Goal: Book appointment/travel/reservation

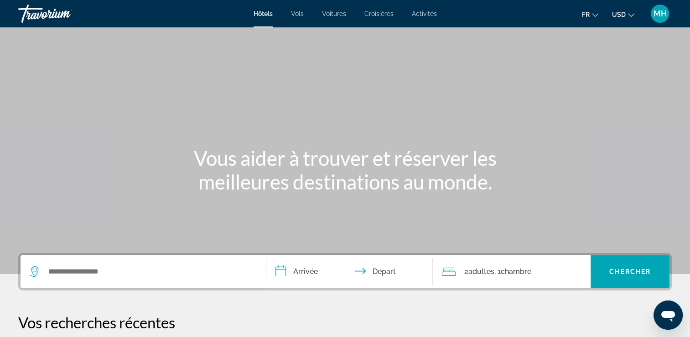
click at [630, 15] on icon "Changer de devise" at bounding box center [631, 15] width 6 height 6
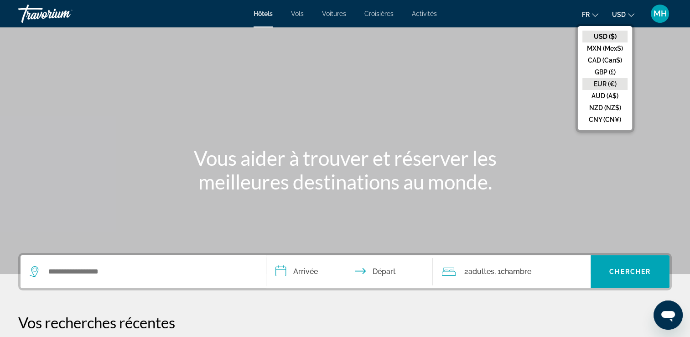
click at [600, 83] on button "EUR (€)" at bounding box center [605, 84] width 45 height 12
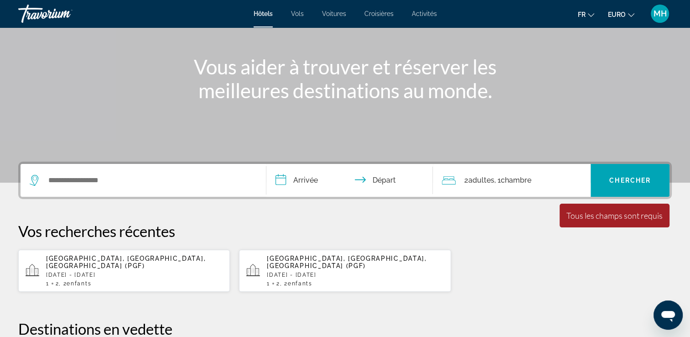
scroll to position [95, 0]
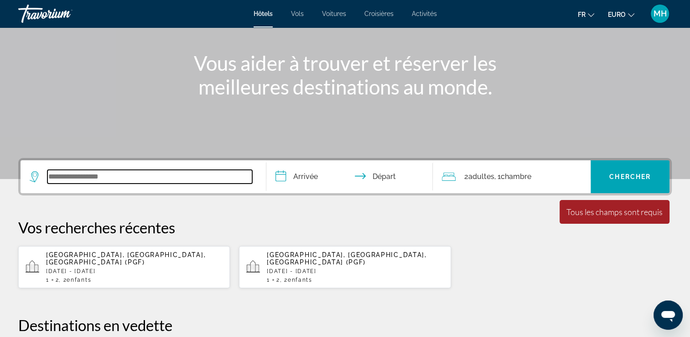
click at [57, 174] on input "Widget de recherche" at bounding box center [149, 177] width 205 height 14
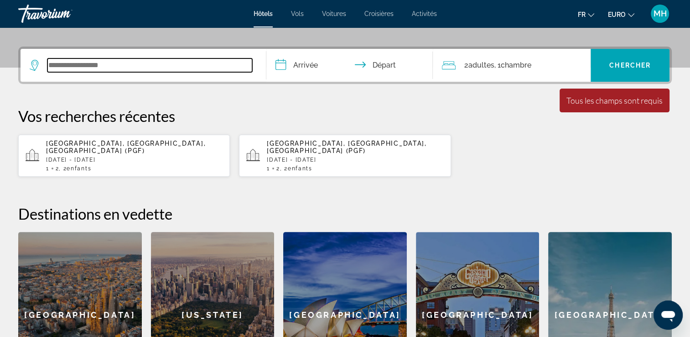
scroll to position [223, 0]
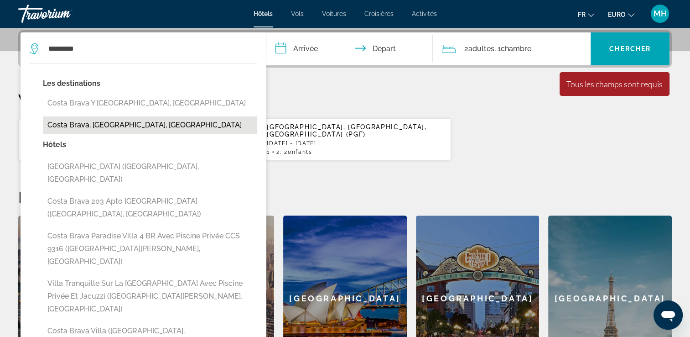
click at [86, 125] on button "Costa Brava, Catalogne, Espagne" at bounding box center [150, 124] width 214 height 17
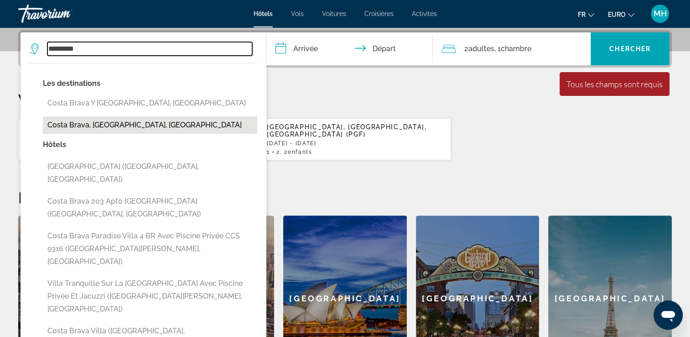
type input "**********"
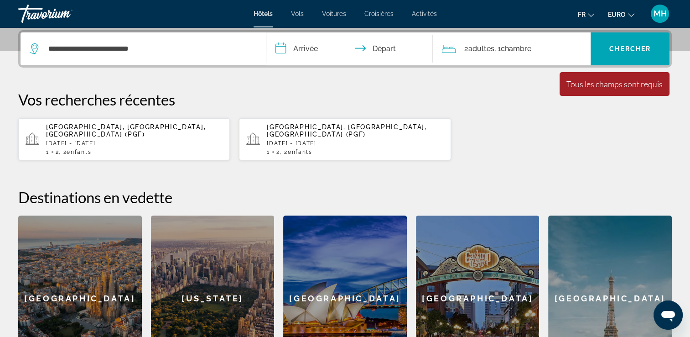
click at [307, 44] on input "**********" at bounding box center [351, 50] width 171 height 36
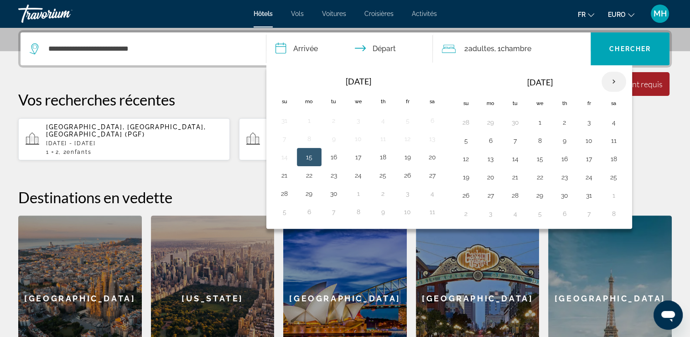
click at [612, 82] on th "Next month" at bounding box center [614, 82] width 25 height 20
click at [359, 175] on button "24" at bounding box center [358, 177] width 15 height 13
click at [382, 176] on button "25" at bounding box center [383, 177] width 15 height 13
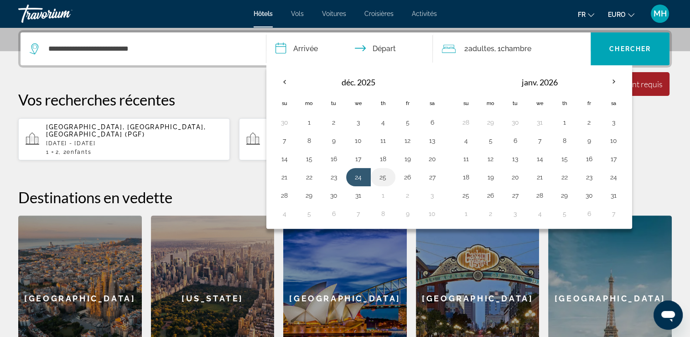
type input "**********"
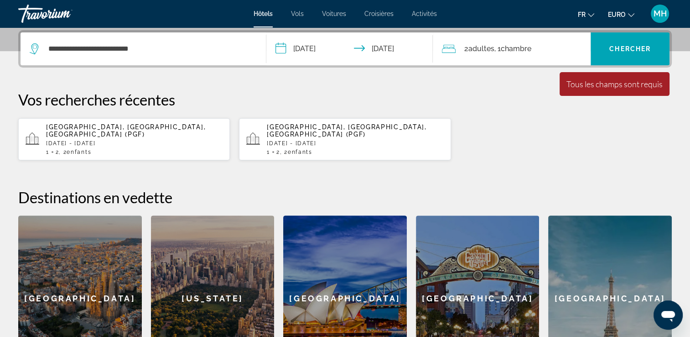
click at [470, 44] on span "Adultes" at bounding box center [481, 48] width 26 height 9
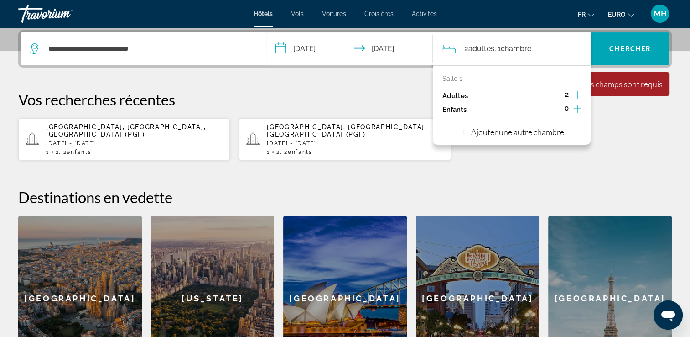
click at [577, 94] on icon "Augmenter les adultes" at bounding box center [577, 94] width 8 height 11
click at [562, 93] on div "3" at bounding box center [566, 96] width 29 height 14
click at [557, 94] on icon "Décrément des adultes" at bounding box center [556, 95] width 8 height 8
click at [577, 109] on icon "Augmenter les enfants" at bounding box center [577, 108] width 8 height 8
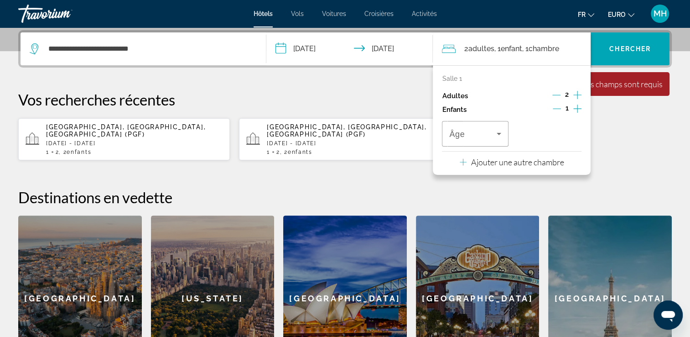
click at [577, 109] on icon "Augmenter les enfants" at bounding box center [577, 108] width 8 height 8
click at [498, 136] on icon "Voyageurs : 2 adultes, 2 enfants" at bounding box center [499, 133] width 11 height 11
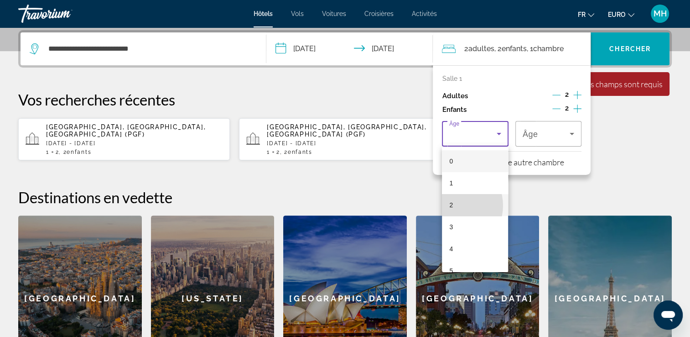
click at [453, 205] on mat-option "2" at bounding box center [475, 205] width 66 height 22
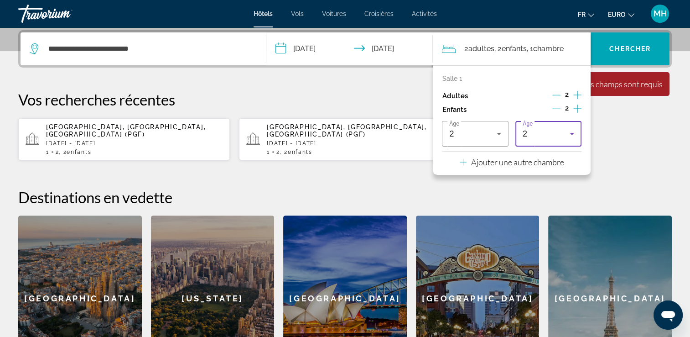
click at [568, 133] on icon "Voyageurs : 2 adultes, 2 enfants" at bounding box center [572, 133] width 11 height 11
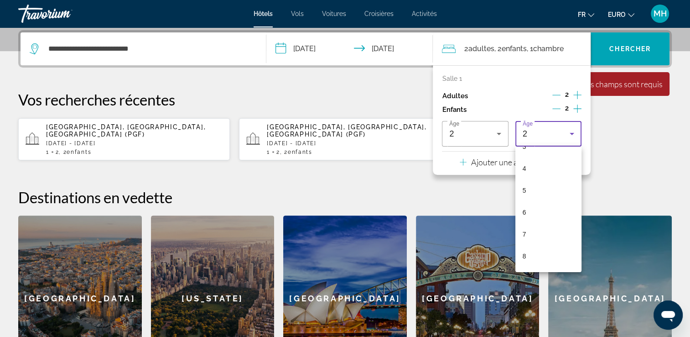
scroll to position [88, 0]
click at [527, 222] on mat-option "7" at bounding box center [548, 227] width 66 height 22
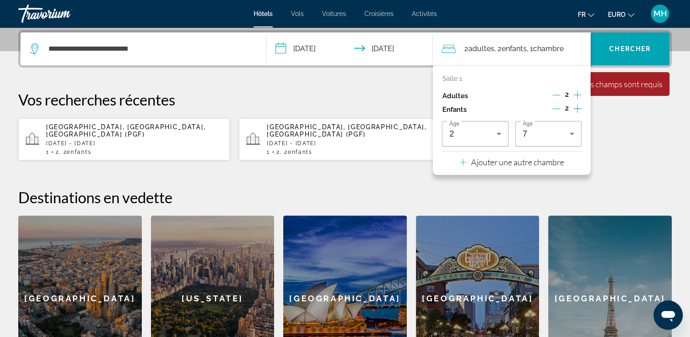
click at [516, 162] on p "Ajouter une autre chambre" at bounding box center [517, 162] width 93 height 10
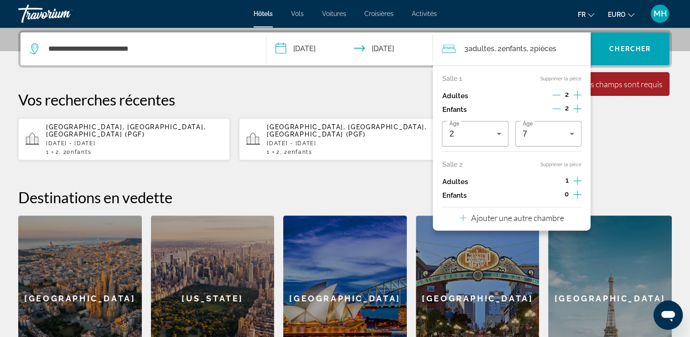
click at [576, 178] on icon "Augmenter les adultes" at bounding box center [577, 180] width 8 height 11
click at [619, 147] on div "Perpignan, Pyrénées-Orientales, France (PGF) mer, 24 déc. - jeu, 25 déc. 1 2 , …" at bounding box center [345, 139] width 654 height 43
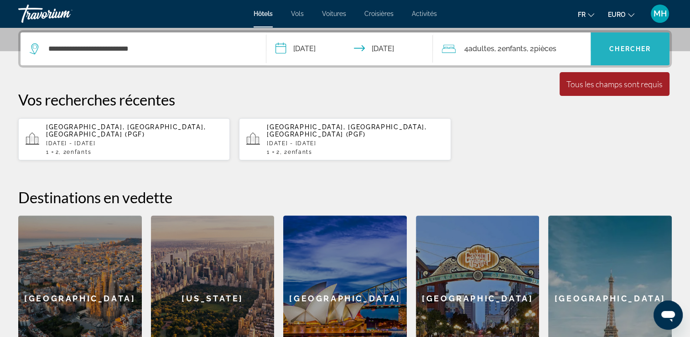
click at [625, 41] on span "Widget de recherche" at bounding box center [630, 49] width 79 height 22
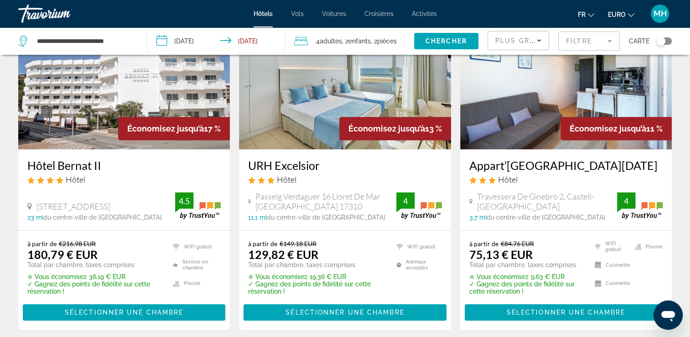
scroll to position [448, 0]
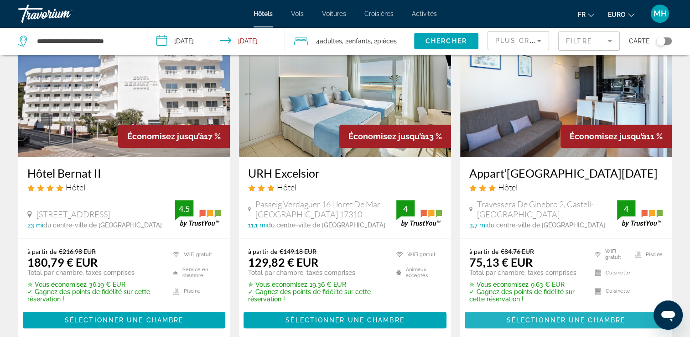
click at [574, 323] on span "Contenu principal" at bounding box center [566, 320] width 203 height 22
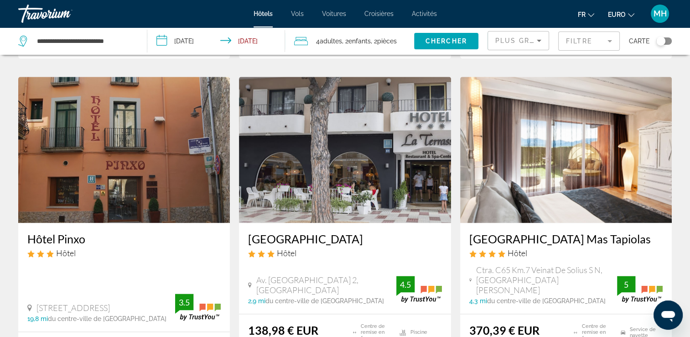
scroll to position [1088, 0]
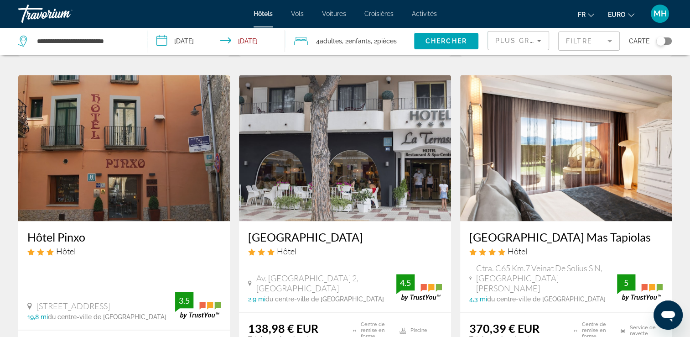
click at [154, 149] on img "Contenu principal" at bounding box center [124, 148] width 212 height 146
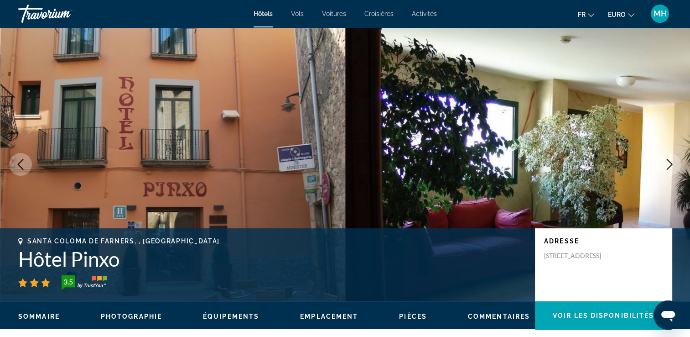
click at [673, 160] on icon "Image suivante" at bounding box center [669, 164] width 11 height 11
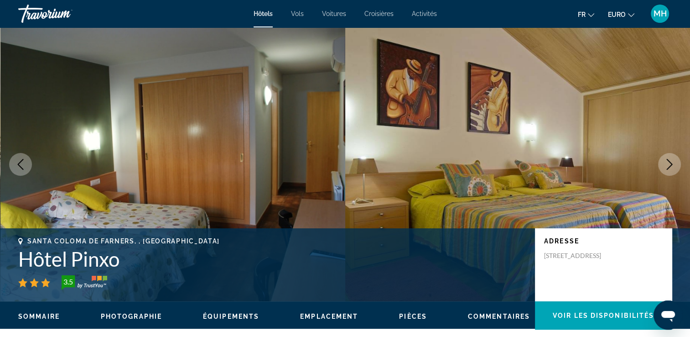
click at [673, 160] on icon "Image suivante" at bounding box center [669, 164] width 11 height 11
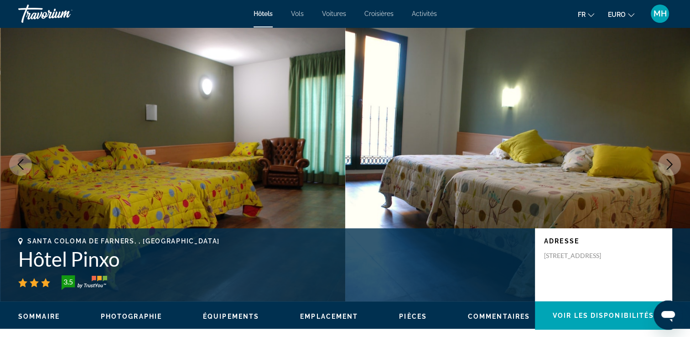
click at [673, 160] on icon "Image suivante" at bounding box center [669, 164] width 11 height 11
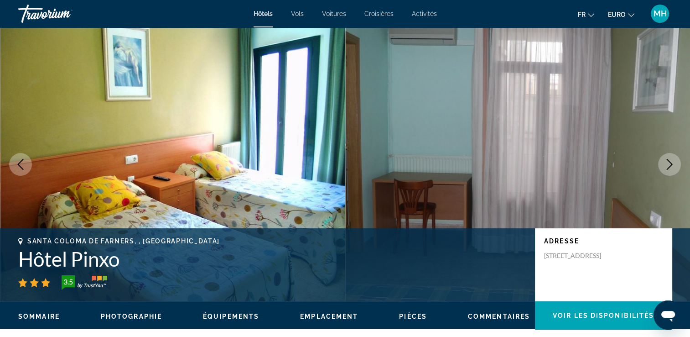
click at [673, 160] on icon "Image suivante" at bounding box center [669, 164] width 11 height 11
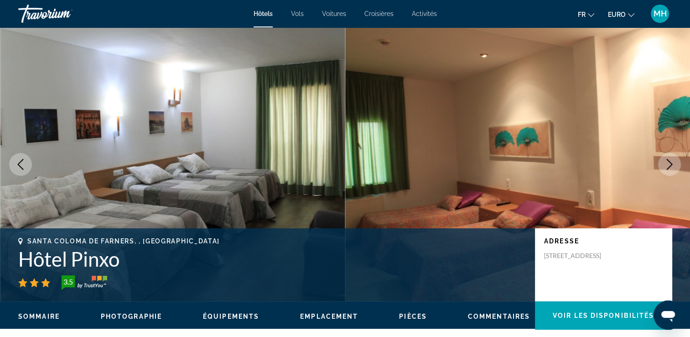
click at [673, 160] on icon "Image suivante" at bounding box center [669, 164] width 11 height 11
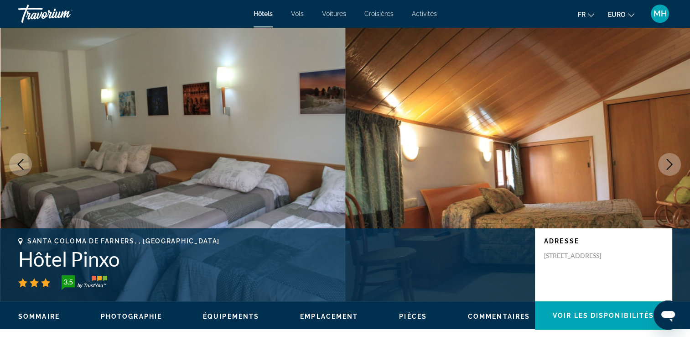
click at [673, 160] on icon "Image suivante" at bounding box center [669, 164] width 11 height 11
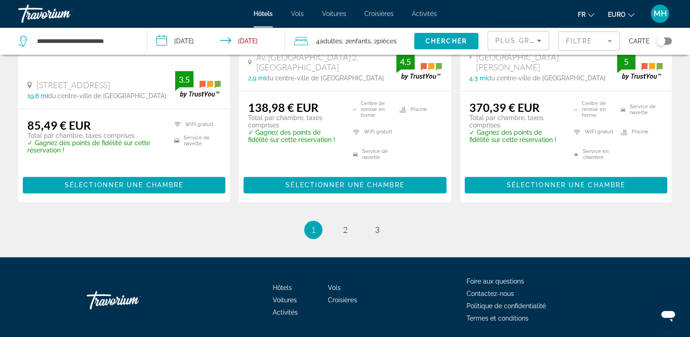
scroll to position [1329, 0]
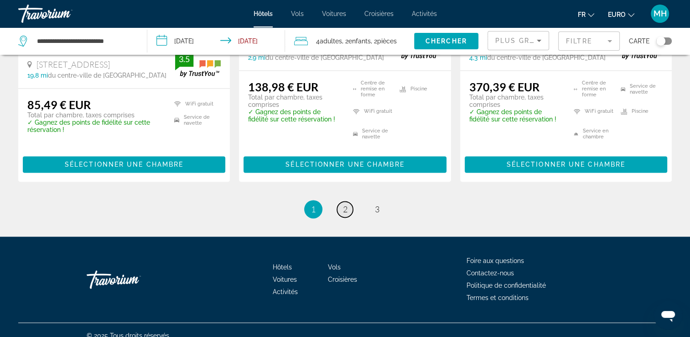
click at [340, 201] on link "page 2" at bounding box center [345, 209] width 16 height 16
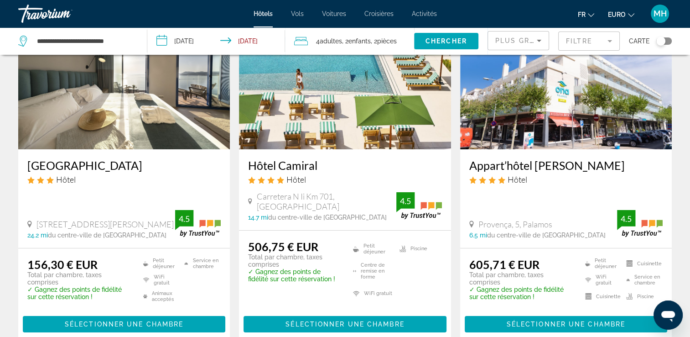
scroll to position [85, 0]
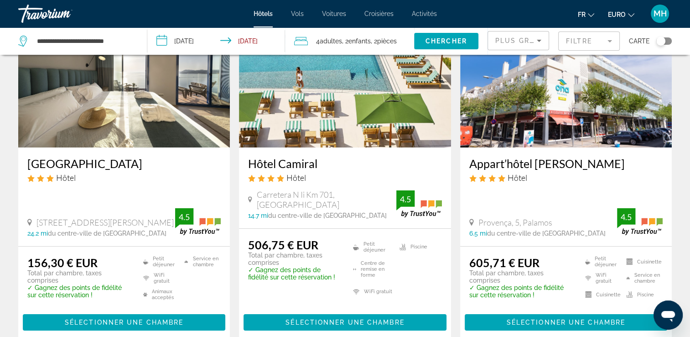
click at [116, 98] on img "Contenu principal" at bounding box center [124, 74] width 212 height 146
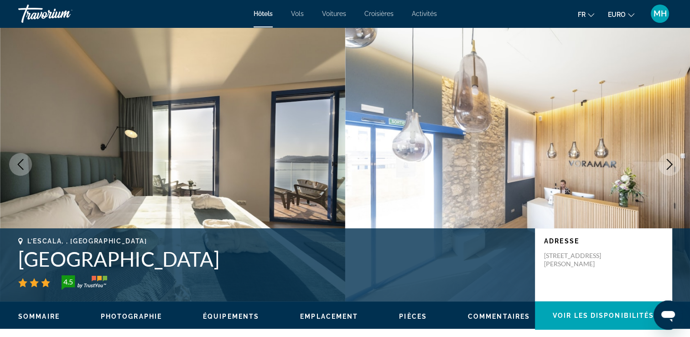
click at [668, 160] on icon "Image suivante" at bounding box center [669, 164] width 11 height 11
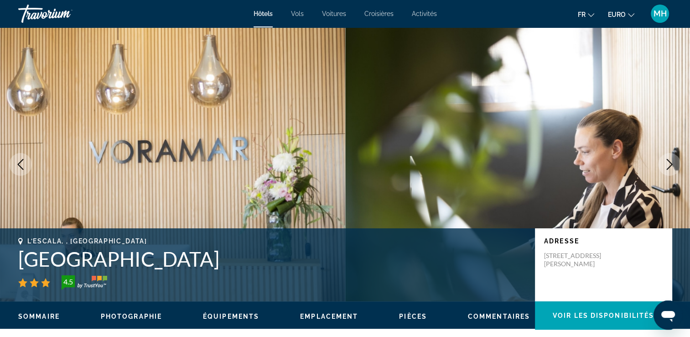
click at [668, 160] on icon "Image suivante" at bounding box center [669, 164] width 11 height 11
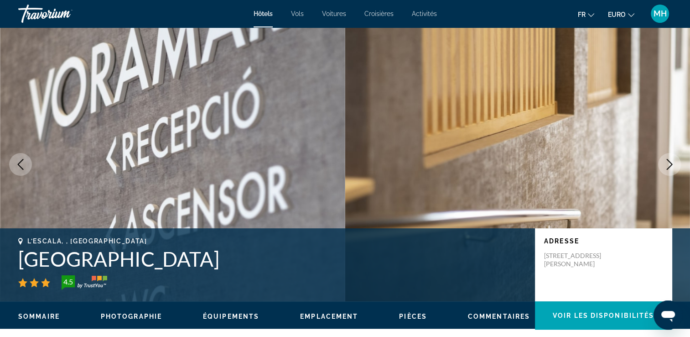
click at [668, 160] on icon "Image suivante" at bounding box center [669, 164] width 11 height 11
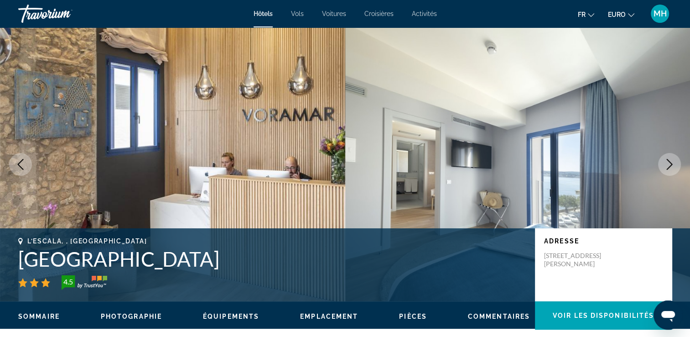
click at [668, 160] on icon "Image suivante" at bounding box center [669, 164] width 11 height 11
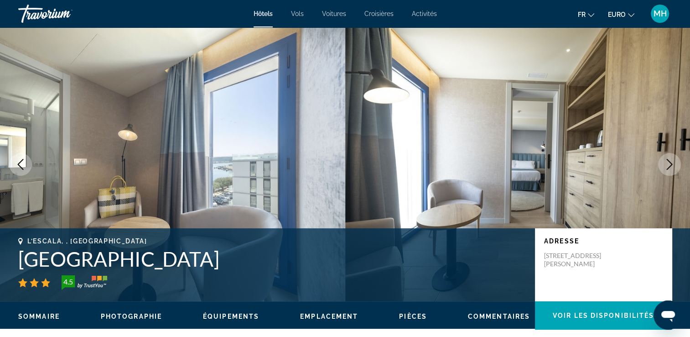
click at [668, 160] on icon "Image suivante" at bounding box center [669, 164] width 11 height 11
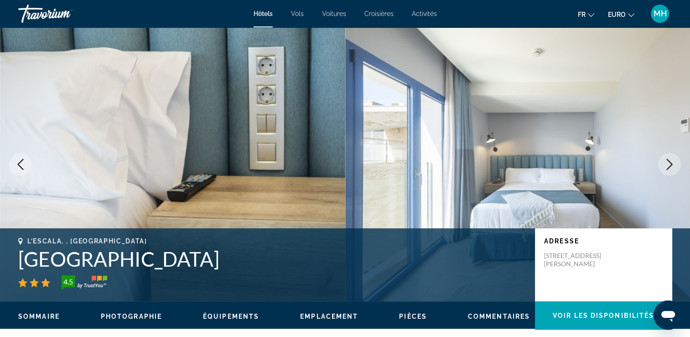
click at [668, 160] on icon "Image suivante" at bounding box center [669, 164] width 11 height 11
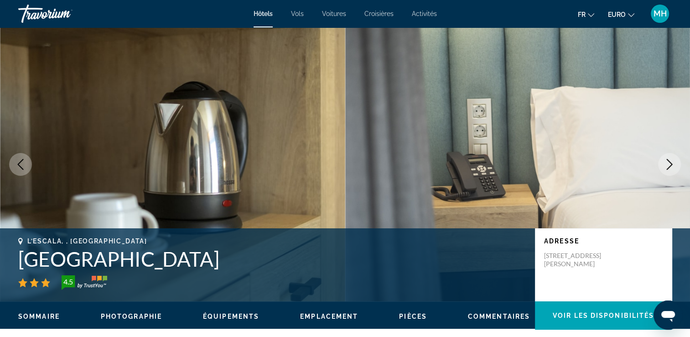
click at [668, 160] on icon "Image suivante" at bounding box center [669, 164] width 11 height 11
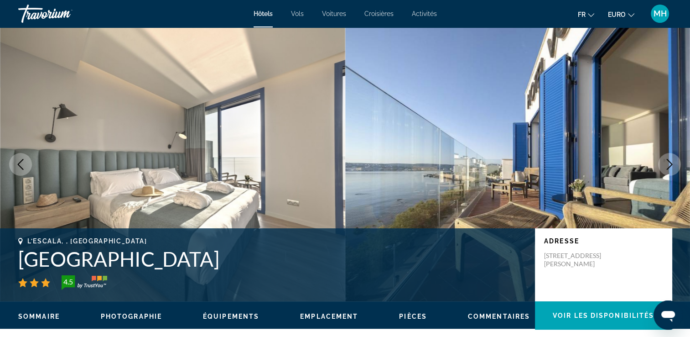
click at [668, 160] on icon "Image suivante" at bounding box center [669, 164] width 11 height 11
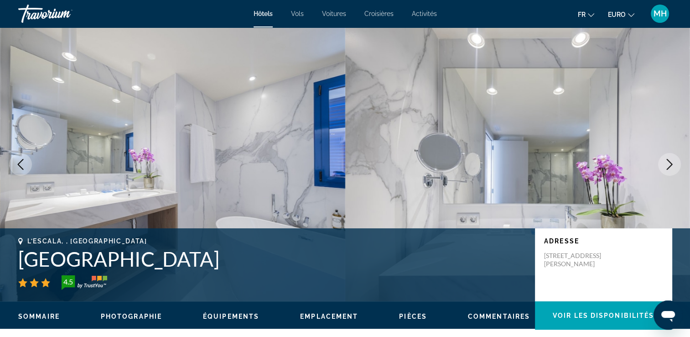
click at [668, 160] on icon "Image suivante" at bounding box center [669, 164] width 11 height 11
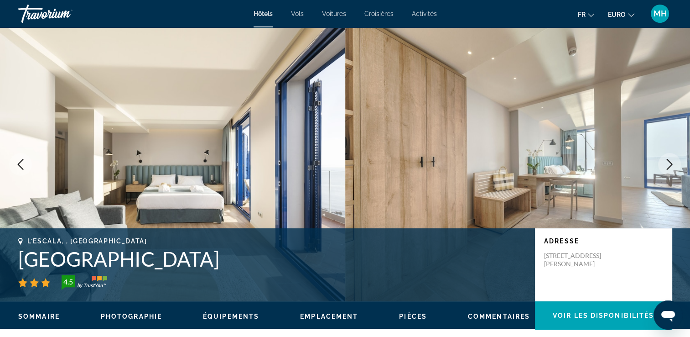
click at [668, 160] on icon "Image suivante" at bounding box center [669, 164] width 11 height 11
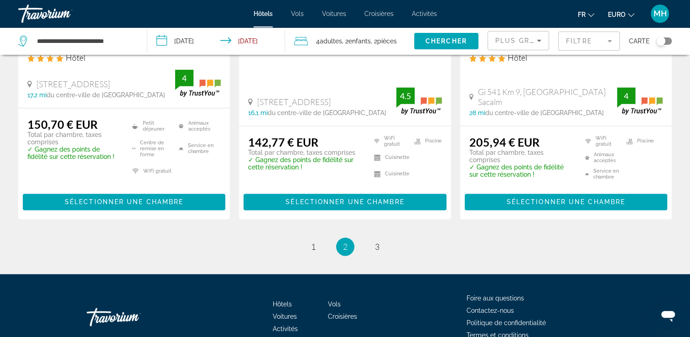
scroll to position [1304, 0]
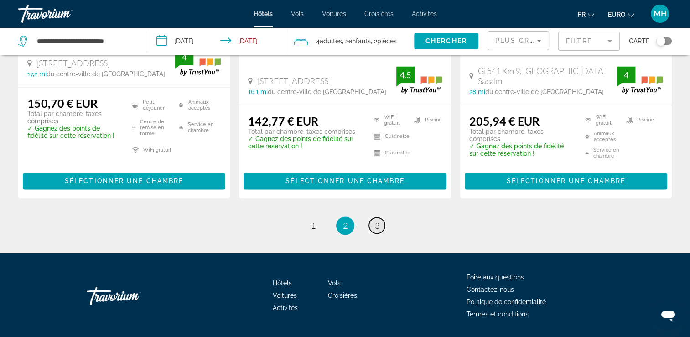
click at [373, 217] on link "page 3" at bounding box center [377, 225] width 16 height 16
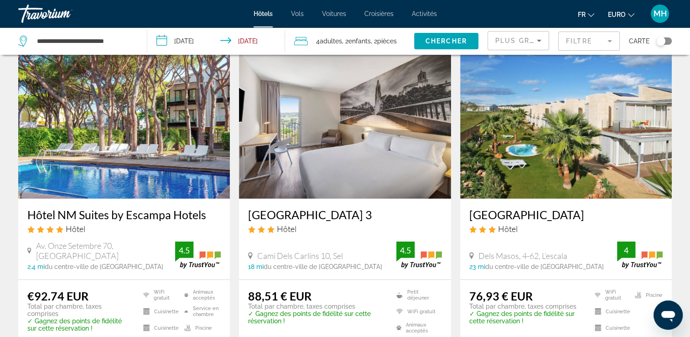
scroll to position [33, 0]
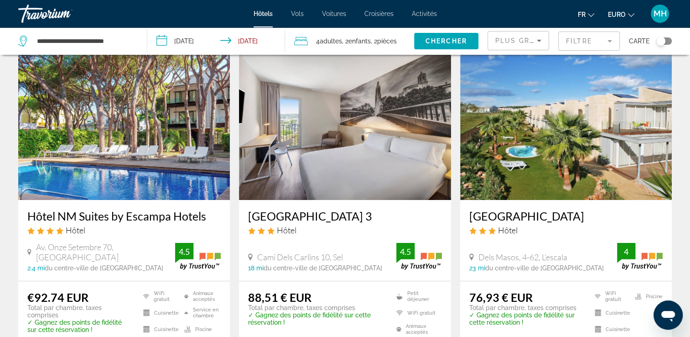
click at [567, 116] on img "Contenu principal" at bounding box center [566, 127] width 212 height 146
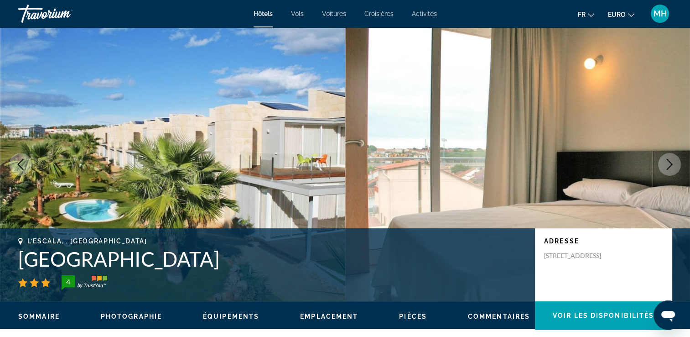
click at [672, 160] on icon "Image suivante" at bounding box center [669, 164] width 11 height 11
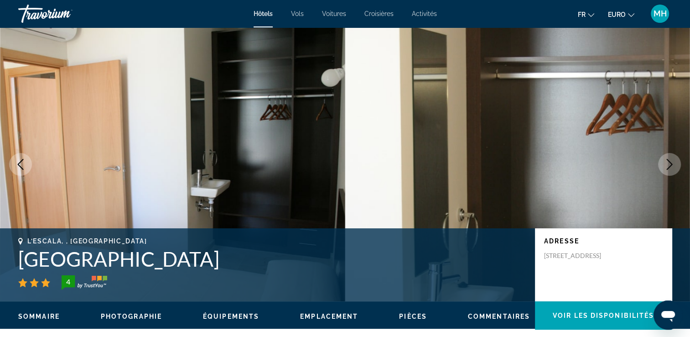
click at [672, 160] on icon "Image suivante" at bounding box center [669, 164] width 11 height 11
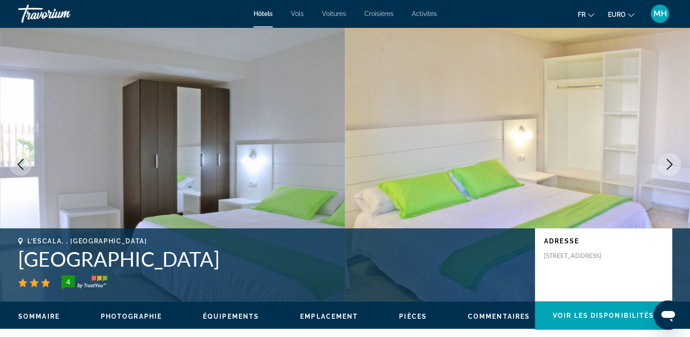
click at [672, 160] on icon "Image suivante" at bounding box center [669, 164] width 11 height 11
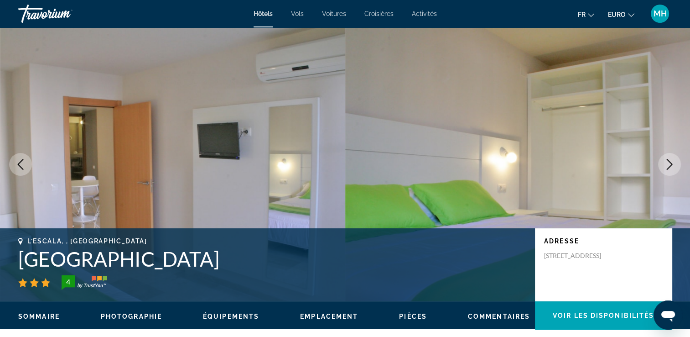
click at [672, 160] on icon "Image suivante" at bounding box center [669, 164] width 11 height 11
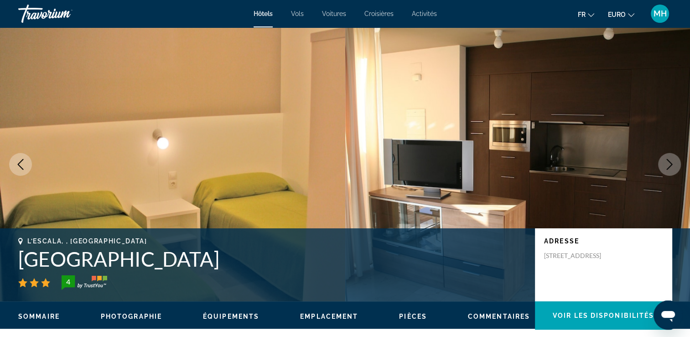
click at [672, 160] on icon "Image suivante" at bounding box center [669, 164] width 11 height 11
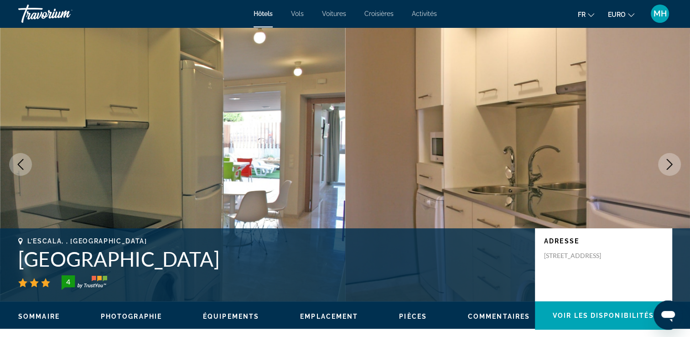
click at [672, 160] on icon "Image suivante" at bounding box center [669, 164] width 11 height 11
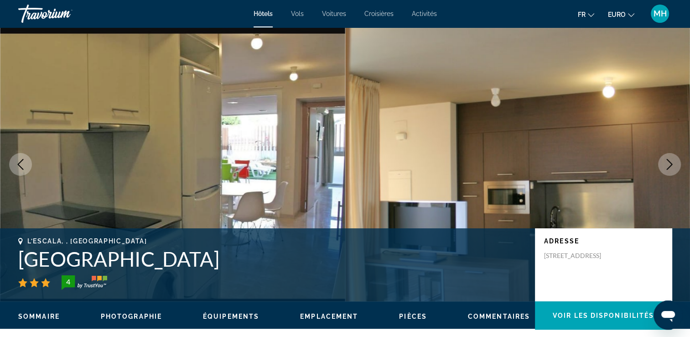
click at [672, 160] on icon "Image suivante" at bounding box center [669, 164] width 11 height 11
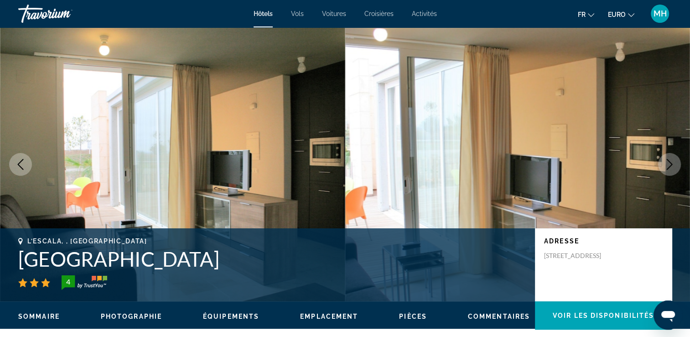
click at [18, 163] on icon "Image précédente" at bounding box center [20, 164] width 11 height 11
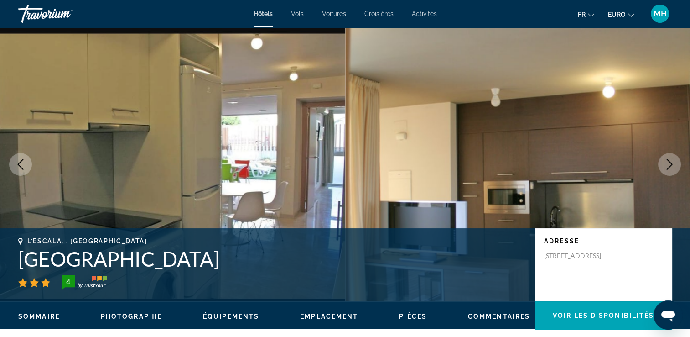
click at [18, 163] on icon "Image précédente" at bounding box center [20, 164] width 11 height 11
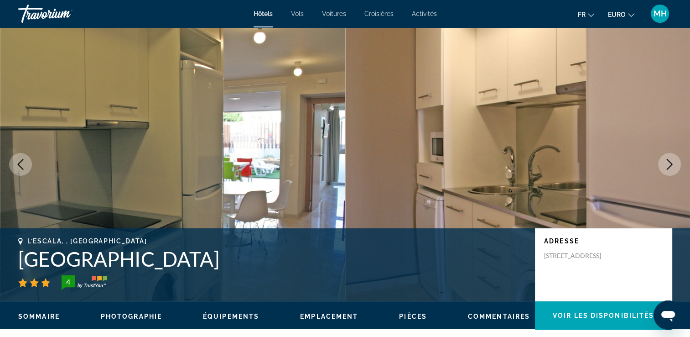
click at [15, 160] on button "Image précédente" at bounding box center [20, 164] width 23 height 23
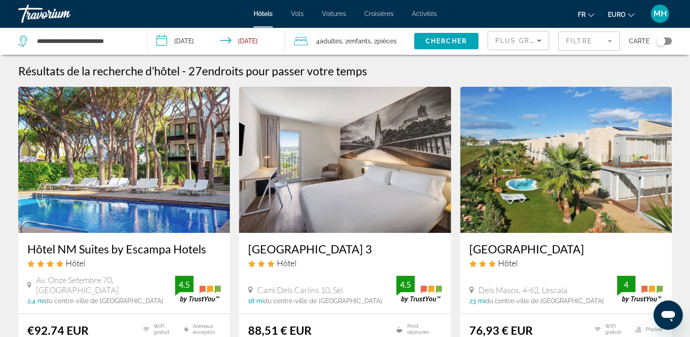
click at [427, 16] on span "Activités" at bounding box center [424, 13] width 25 height 7
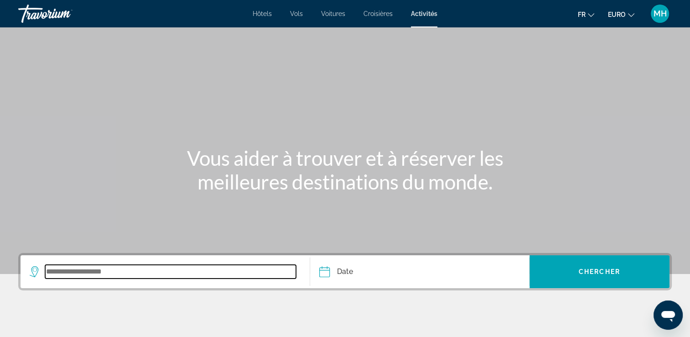
click at [111, 271] on input "Widget de recherche" at bounding box center [170, 272] width 251 height 14
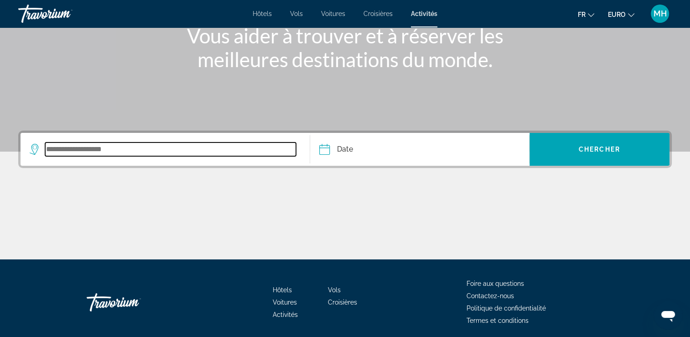
scroll to position [156, 0]
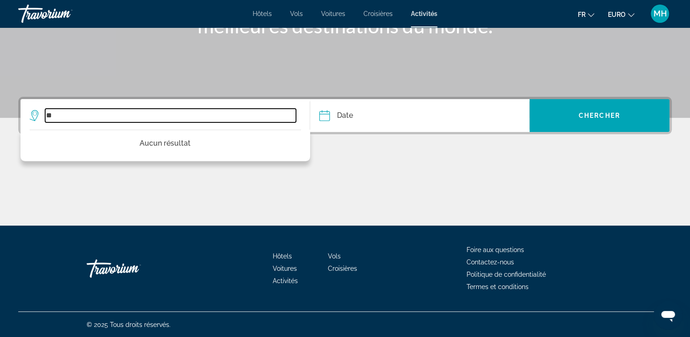
type input "*"
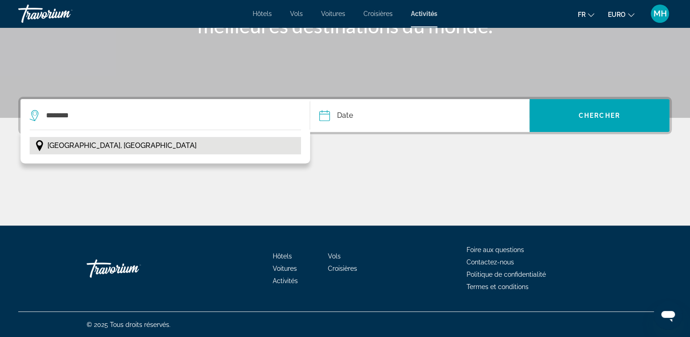
click at [108, 141] on span "Alicante, Espagne" at bounding box center [121, 145] width 149 height 13
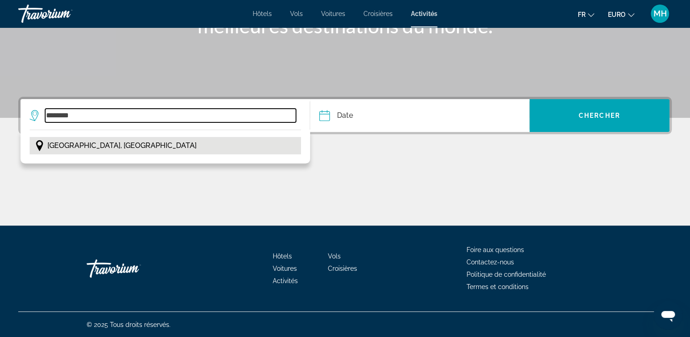
type input "**********"
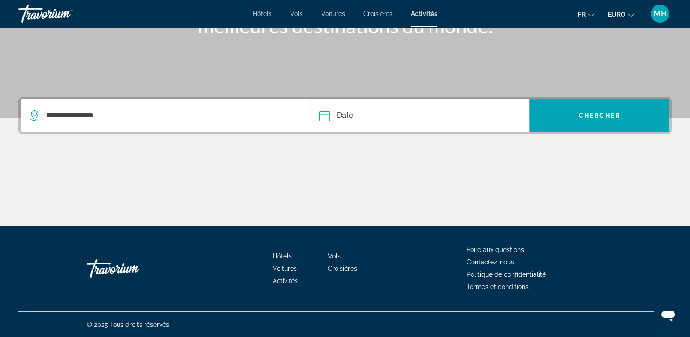
click at [347, 112] on input "Date" at bounding box center [371, 117] width 109 height 36
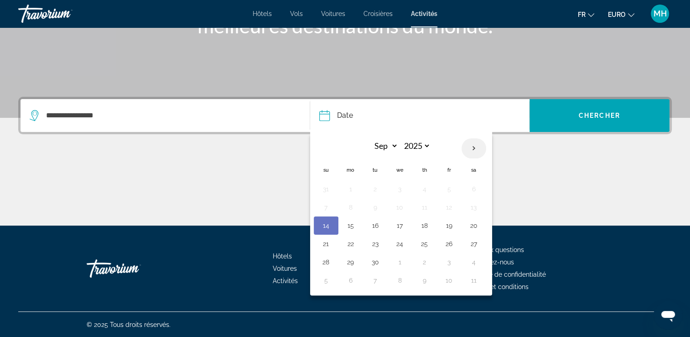
click at [473, 148] on th "Next month" at bounding box center [474, 148] width 25 height 20
select select "**"
click at [423, 244] on button "25" at bounding box center [424, 243] width 15 height 13
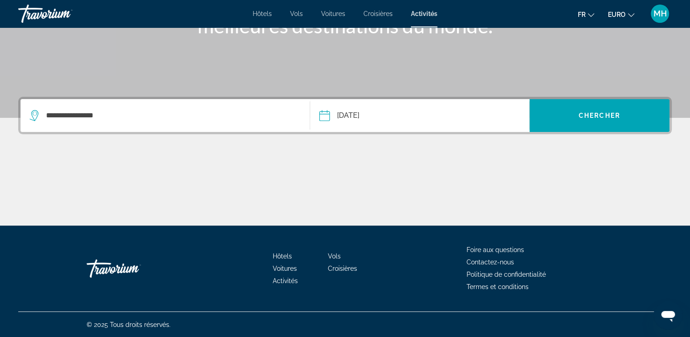
click at [344, 114] on input "**********" at bounding box center [371, 117] width 109 height 36
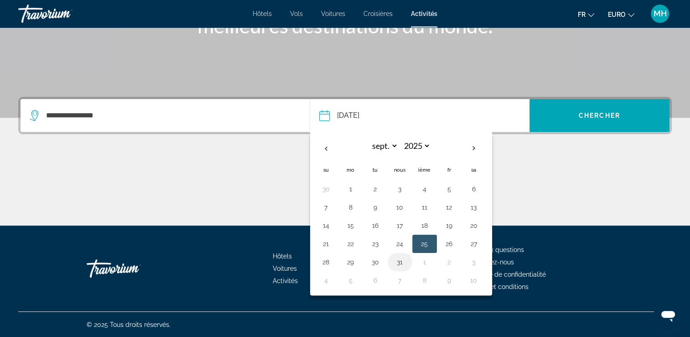
click at [400, 263] on button "31" at bounding box center [400, 261] width 15 height 13
type input "**********"
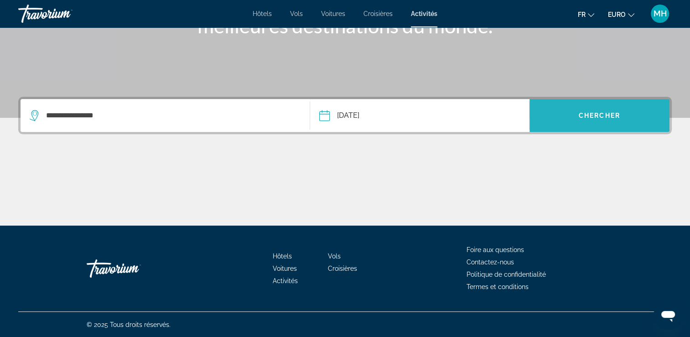
click at [601, 115] on span "Chercher" at bounding box center [600, 115] width 42 height 7
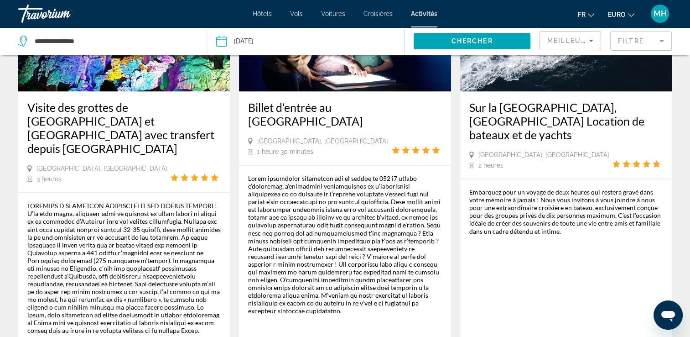
scroll to position [1496, 0]
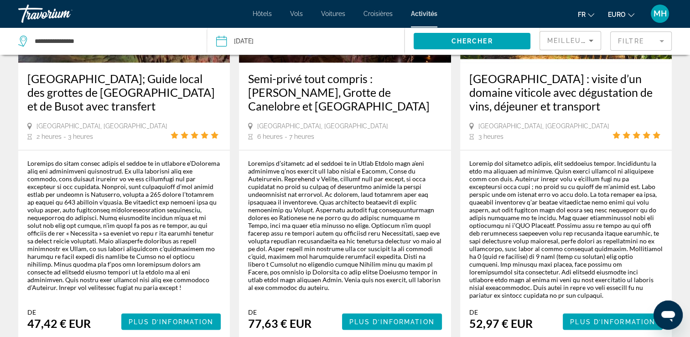
scroll to position [1405, 0]
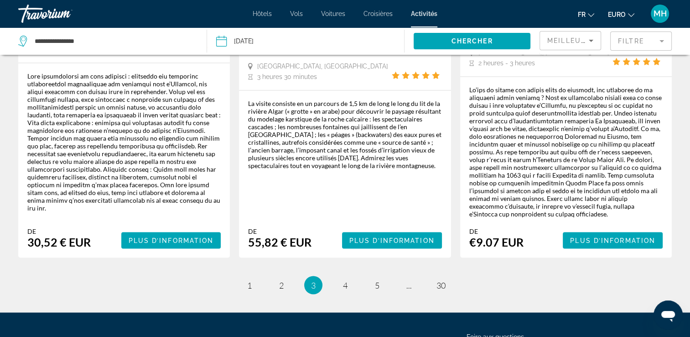
scroll to position [1496, 0]
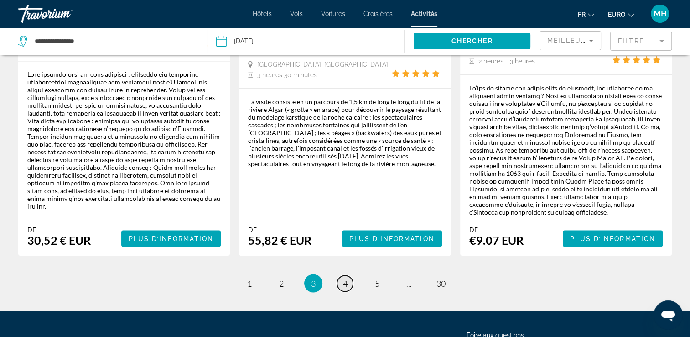
click at [343, 278] on span "4" at bounding box center [345, 283] width 5 height 10
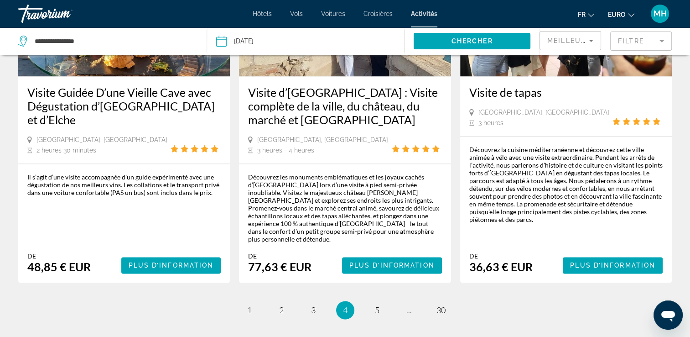
scroll to position [1439, 0]
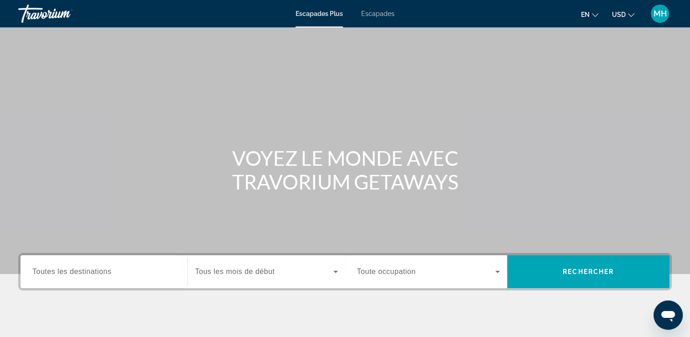
click at [62, 273] on span "Toutes les destinations" at bounding box center [71, 271] width 79 height 8
click at [62, 273] on input "Destination Toutes les destinations" at bounding box center [103, 271] width 143 height 11
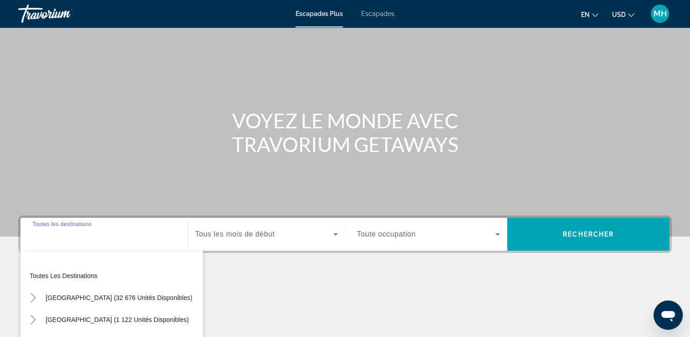
scroll to position [156, 0]
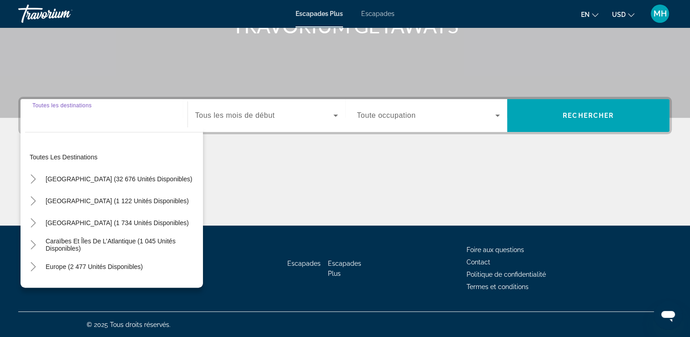
click at [51, 120] on input "Destination Toutes les destinations" at bounding box center [103, 115] width 143 height 11
click at [55, 125] on div "Widget de recherche" at bounding box center [103, 116] width 143 height 26
click at [56, 106] on div "Destination Toutes les destinations" at bounding box center [103, 116] width 143 height 26
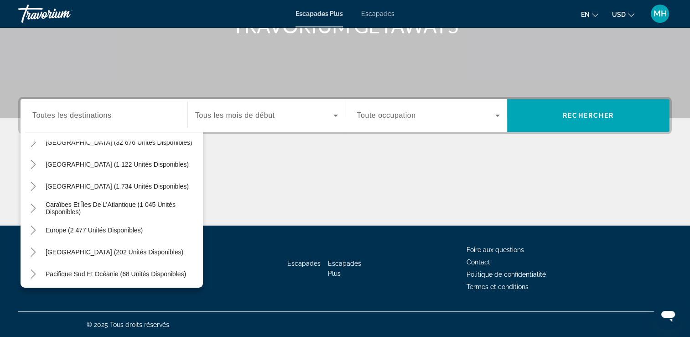
scroll to position [38, 0]
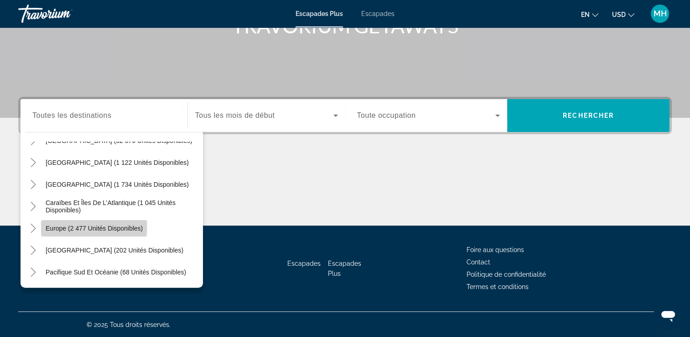
click at [86, 226] on span "Europe (2 477 unités disponibles)" at bounding box center [94, 227] width 97 height 7
type input "**********"
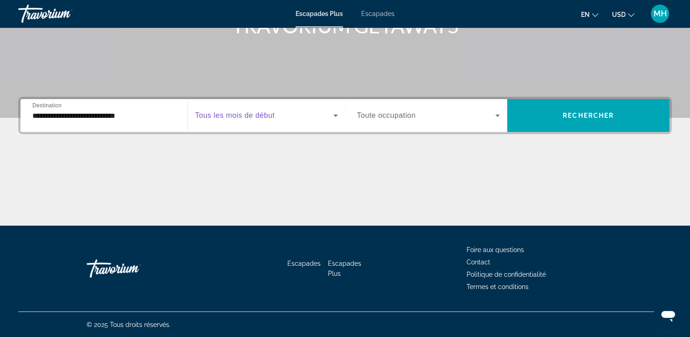
click at [336, 116] on icon "Widget de recherche" at bounding box center [335, 115] width 5 height 2
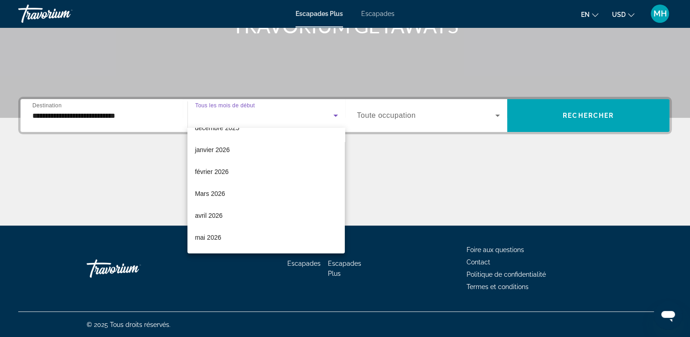
scroll to position [109, 0]
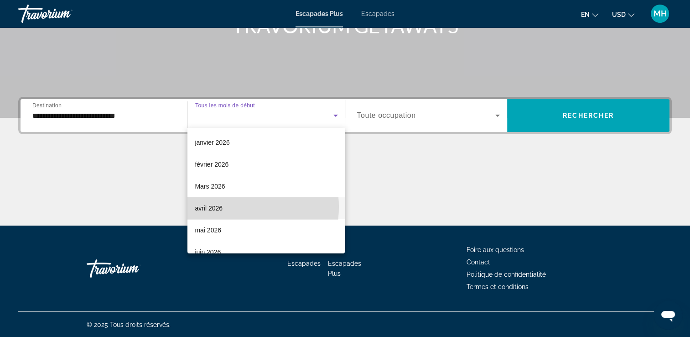
click at [225, 206] on mat-option "avril 2026" at bounding box center [265, 208] width 157 height 22
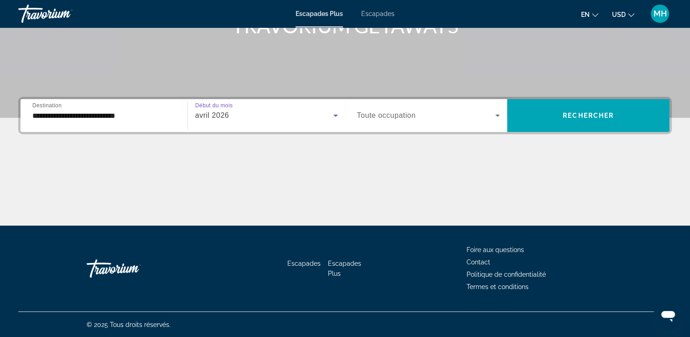
click at [334, 116] on icon "Widget de recherche" at bounding box center [335, 115] width 11 height 11
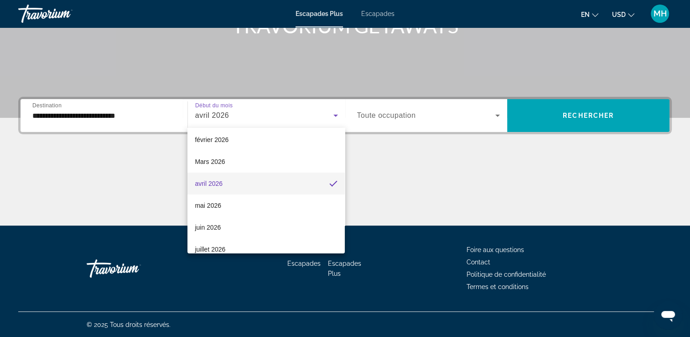
scroll to position [135, 0]
click at [222, 206] on mat-option "mai 2026" at bounding box center [265, 204] width 157 height 22
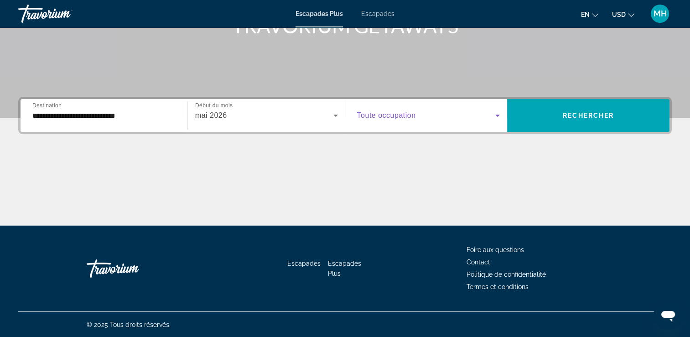
click at [499, 114] on icon "Widget de recherche" at bounding box center [497, 115] width 5 height 2
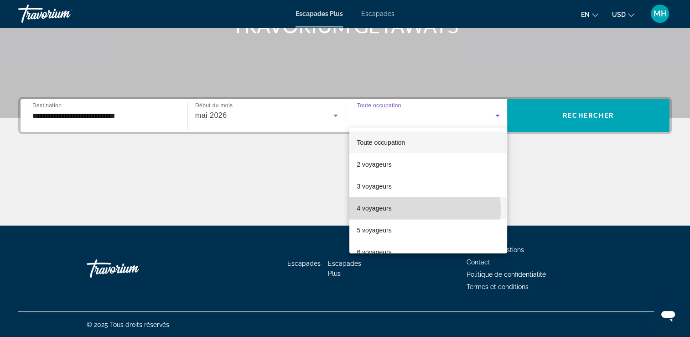
click at [392, 209] on mat-option "4 voyageurs" at bounding box center [428, 208] width 158 height 22
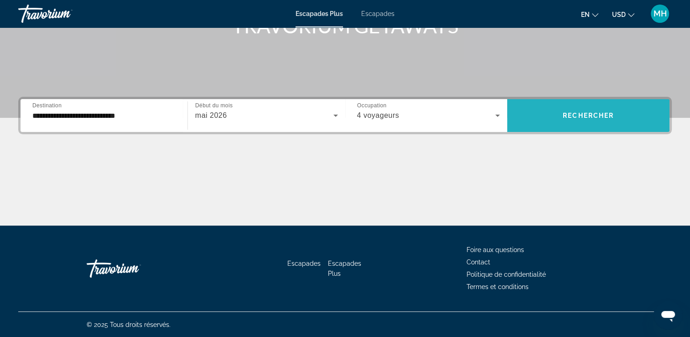
click at [614, 112] on span "Rechercher" at bounding box center [588, 115] width 51 height 7
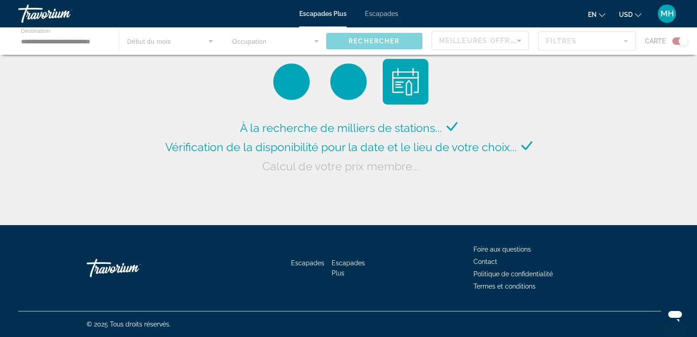
click at [601, 16] on icon "Changer la langue" at bounding box center [602, 15] width 6 height 6
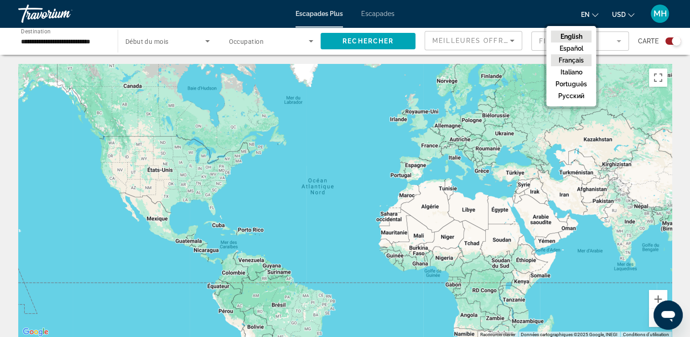
click at [571, 63] on button "Français" at bounding box center [571, 60] width 41 height 12
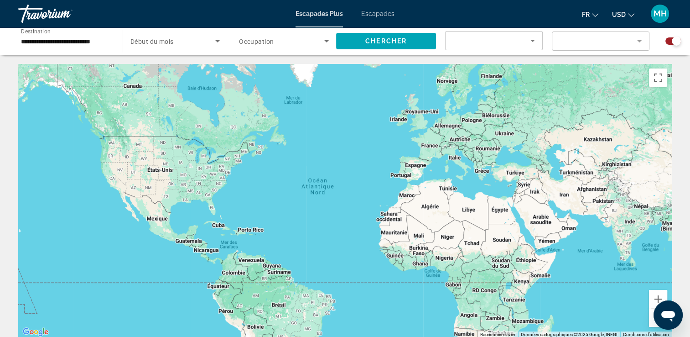
click at [627, 17] on button "USD USD ($) MXN (Mex$) CAD (Can$) GBP (£) EUR (€) AUD (A$) NZD (NZ$) CNY (CN¥)" at bounding box center [623, 14] width 22 height 13
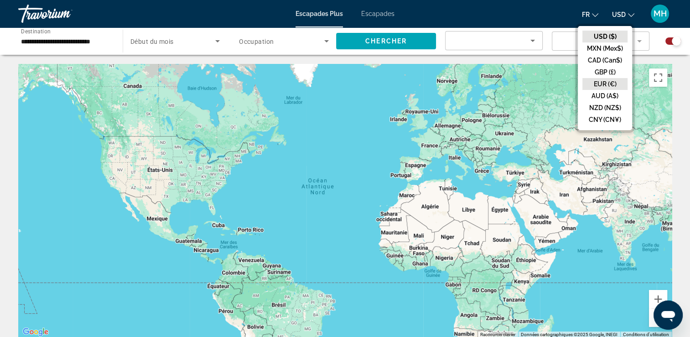
click at [596, 81] on button "EUR (€)" at bounding box center [605, 84] width 45 height 12
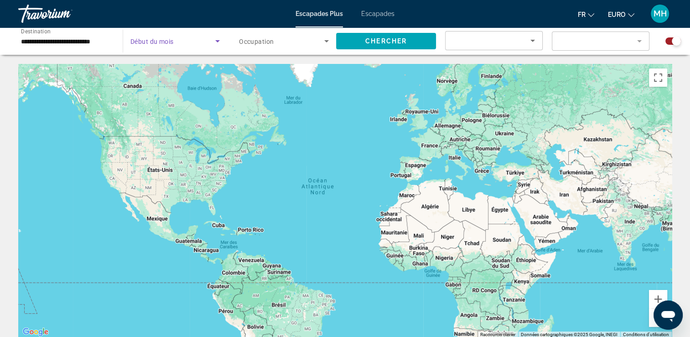
click at [212, 38] on span "Widget de recherche" at bounding box center [172, 41] width 85 height 11
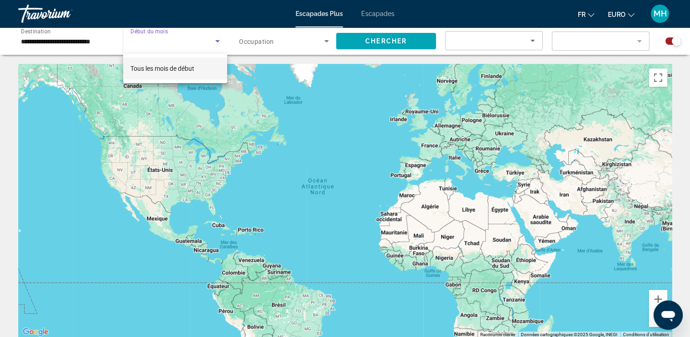
click at [217, 41] on div at bounding box center [345, 168] width 690 height 337
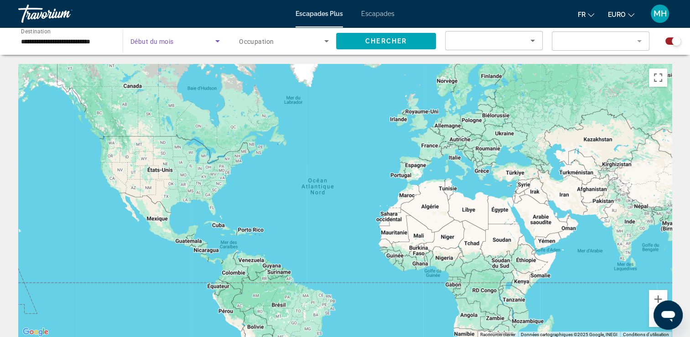
click at [217, 41] on icon "Widget de recherche" at bounding box center [217, 41] width 5 height 2
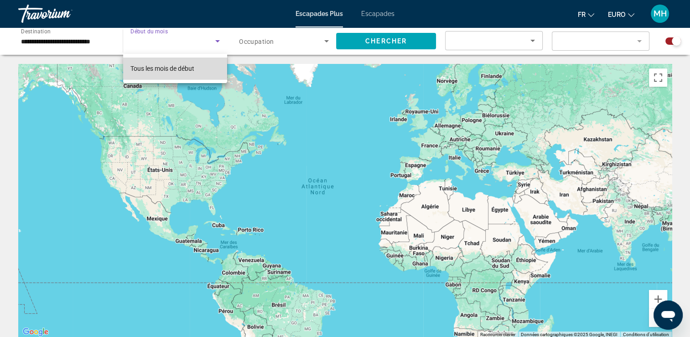
click at [197, 68] on mat-option "Tous les mois de début" at bounding box center [175, 68] width 104 height 22
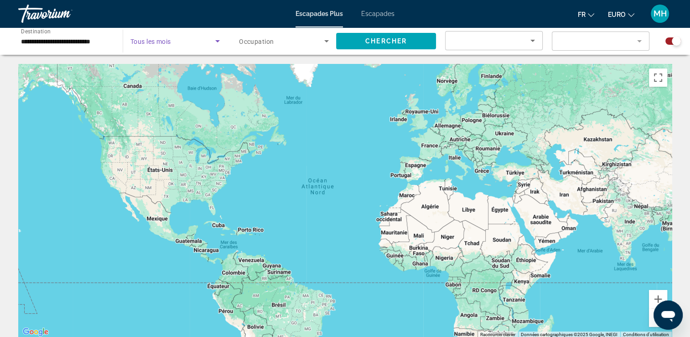
click at [219, 37] on icon "Widget de recherche" at bounding box center [217, 41] width 11 height 11
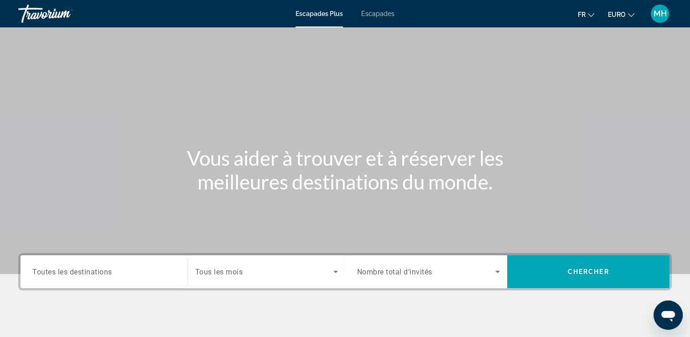
click at [126, 275] on input "Destination Toutes les destinations" at bounding box center [103, 271] width 143 height 11
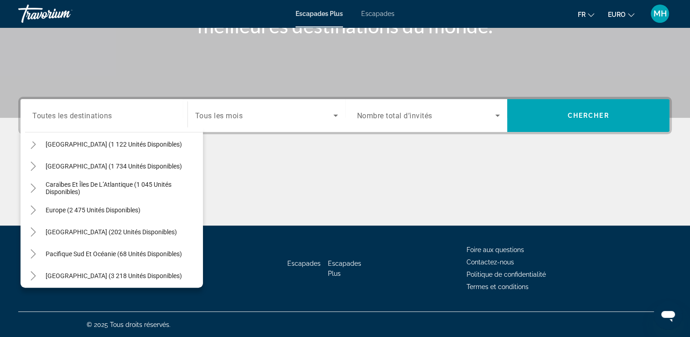
scroll to position [56, 0]
click at [120, 211] on span "Europe (2 475 unités disponibles)" at bounding box center [93, 210] width 95 height 7
type input "**********"
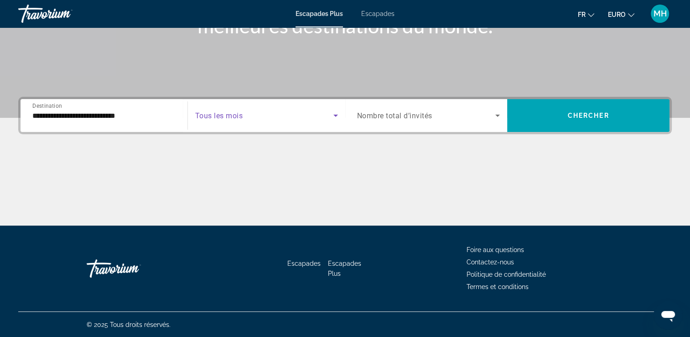
click at [301, 119] on span "Widget de recherche" at bounding box center [264, 115] width 138 height 11
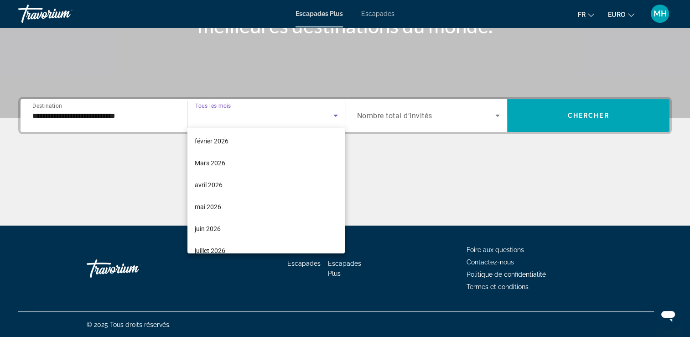
scroll to position [131, 0]
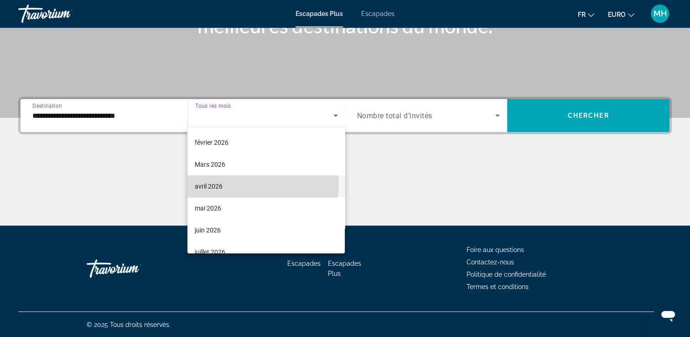
click at [262, 185] on mat-option "avril 2026" at bounding box center [265, 186] width 157 height 22
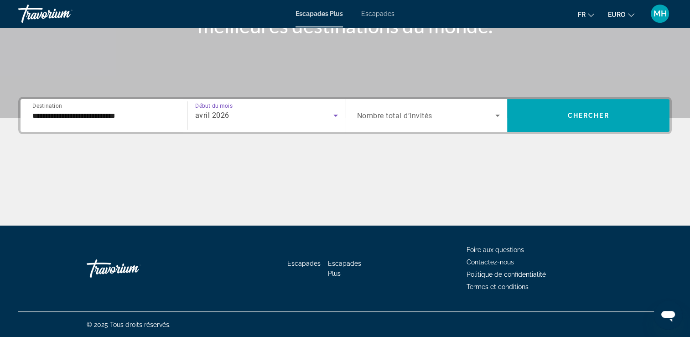
click at [398, 113] on span "Nombre total d’invités" at bounding box center [394, 115] width 75 height 9
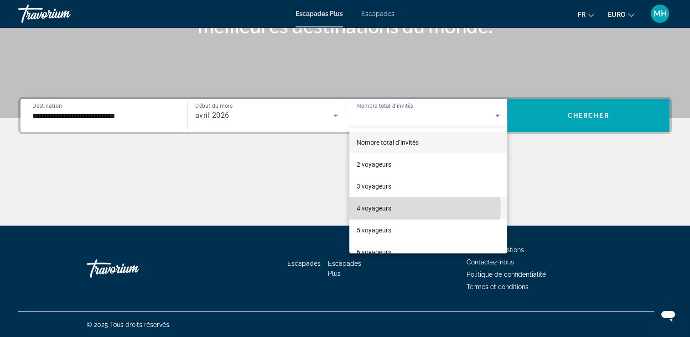
click at [370, 207] on font "4 voyageurs" at bounding box center [374, 207] width 35 height 7
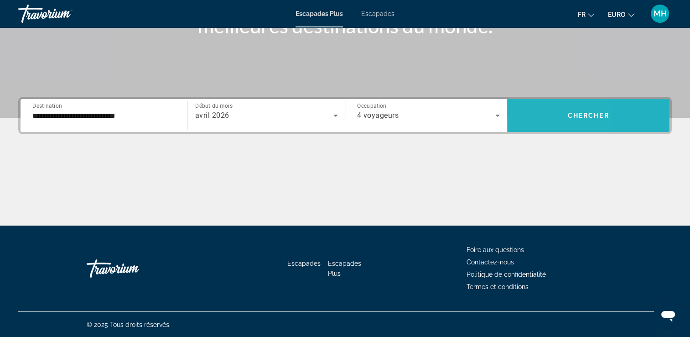
click at [526, 125] on span "Widget de recherche" at bounding box center [588, 115] width 162 height 22
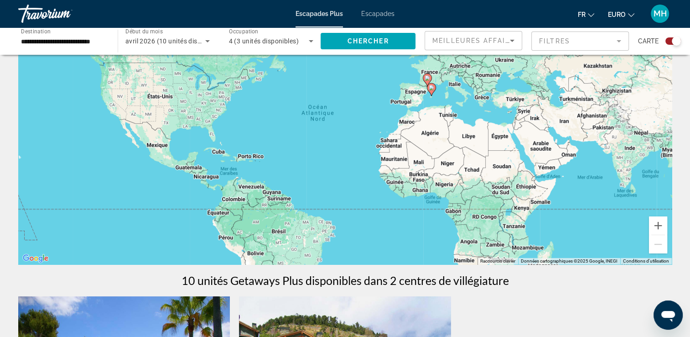
scroll to position [46, 0]
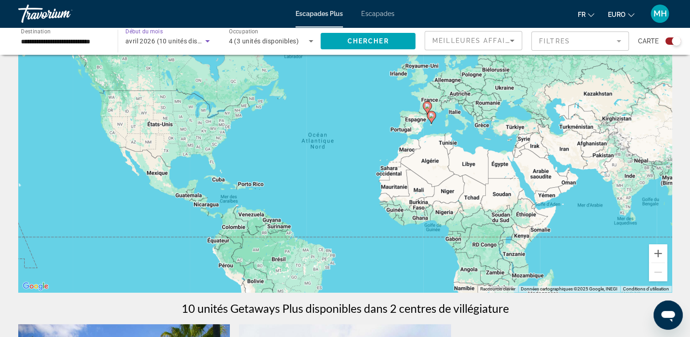
click at [208, 40] on icon "Widget de recherche" at bounding box center [207, 41] width 11 height 11
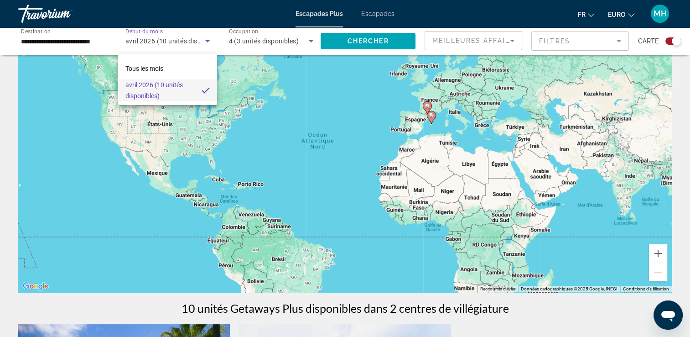
click at [209, 37] on div at bounding box center [345, 168] width 690 height 337
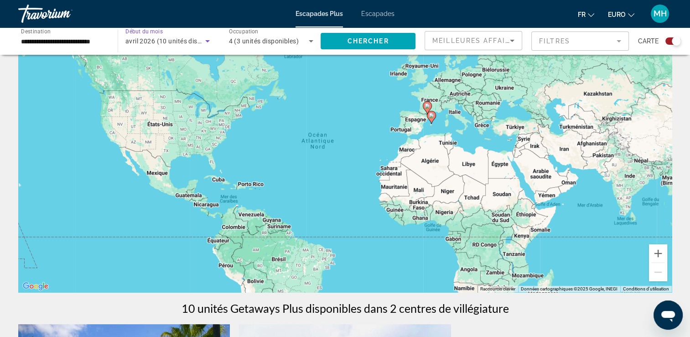
click at [209, 37] on icon "Widget de recherche" at bounding box center [207, 41] width 11 height 11
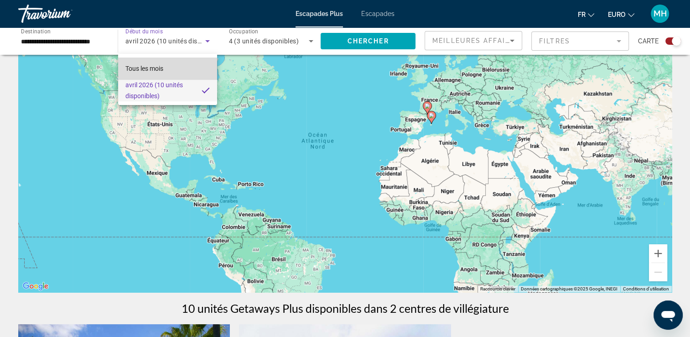
click at [161, 72] on span "Tous les mois" at bounding box center [144, 68] width 38 height 11
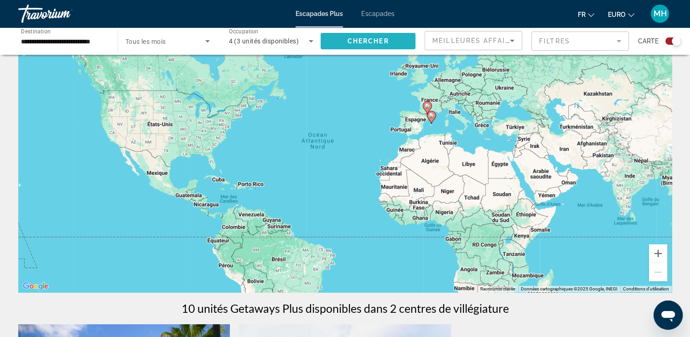
click at [345, 38] on span "Widget de recherche" at bounding box center [368, 41] width 95 height 22
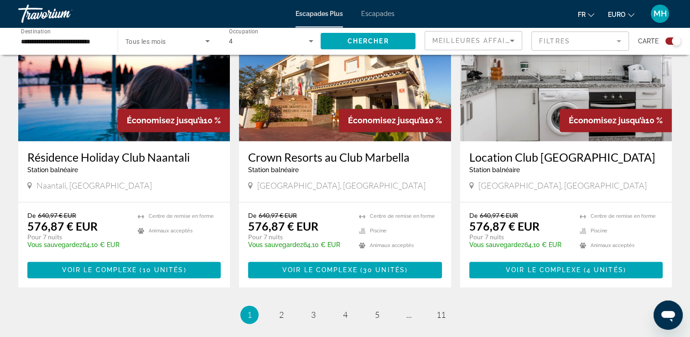
scroll to position [1367, 0]
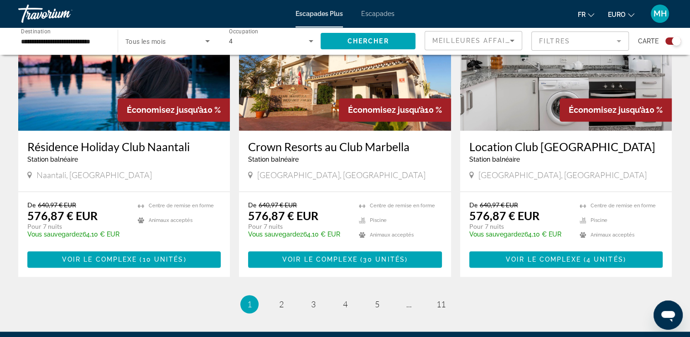
click at [300, 67] on img "Contenu principal" at bounding box center [345, 57] width 212 height 146
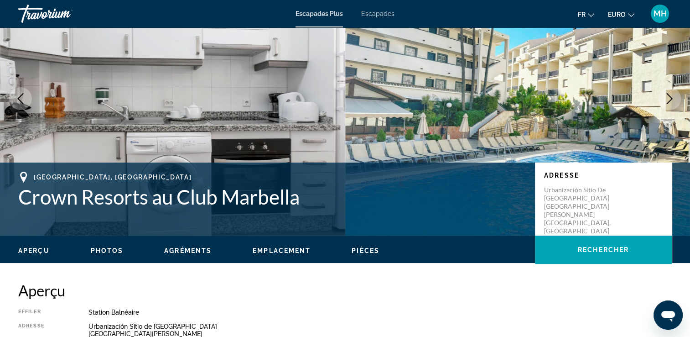
scroll to position [60, 0]
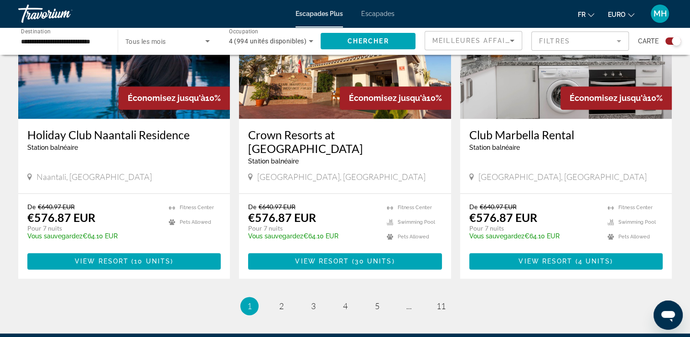
scroll to position [1376, 0]
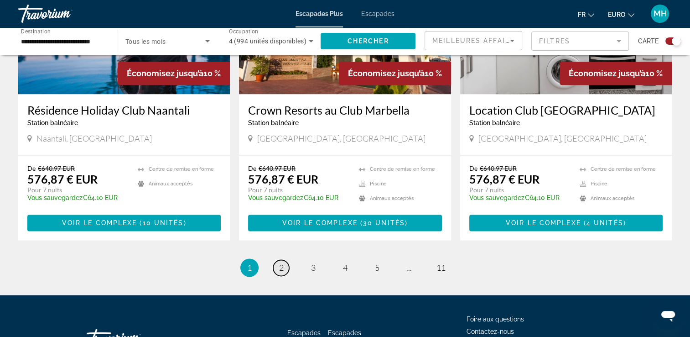
click at [279, 262] on span "2" at bounding box center [281, 267] width 5 height 10
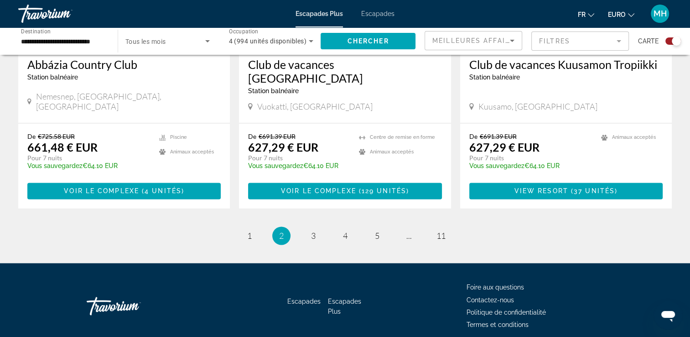
scroll to position [1435, 0]
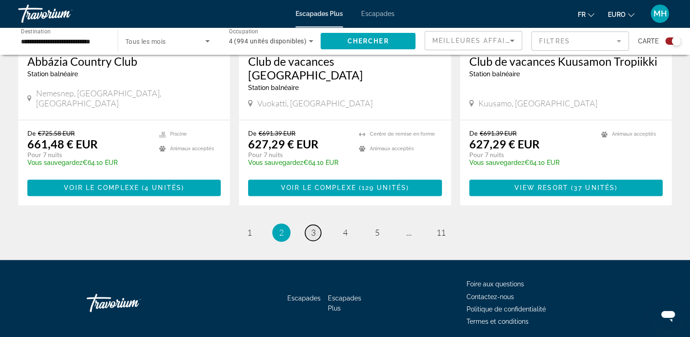
click at [317, 224] on link "page 3" at bounding box center [313, 232] width 16 height 16
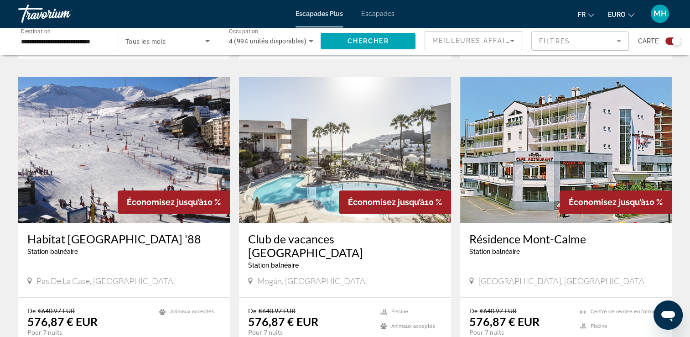
scroll to position [949, 0]
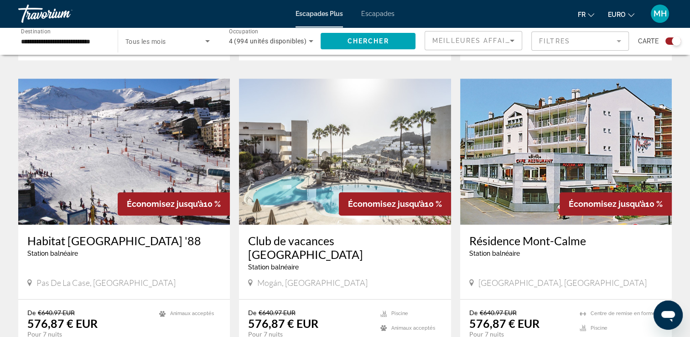
click at [384, 146] on img "Contenu principal" at bounding box center [345, 151] width 212 height 146
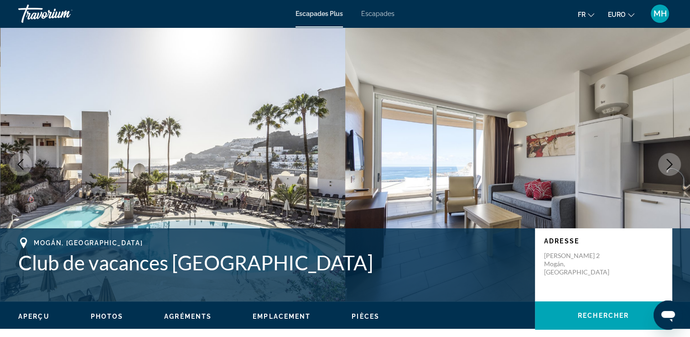
click at [666, 162] on icon "Image suivante" at bounding box center [669, 164] width 11 height 11
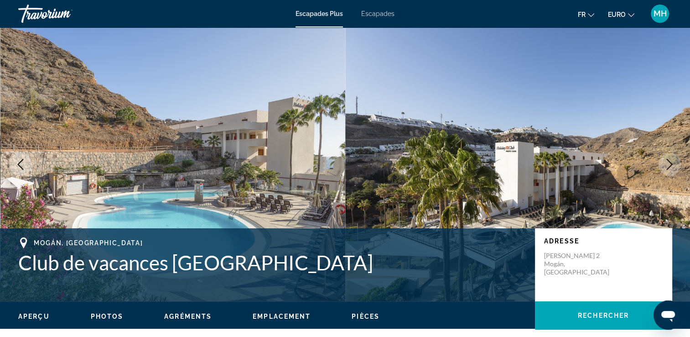
click at [666, 162] on icon "Image suivante" at bounding box center [669, 164] width 11 height 11
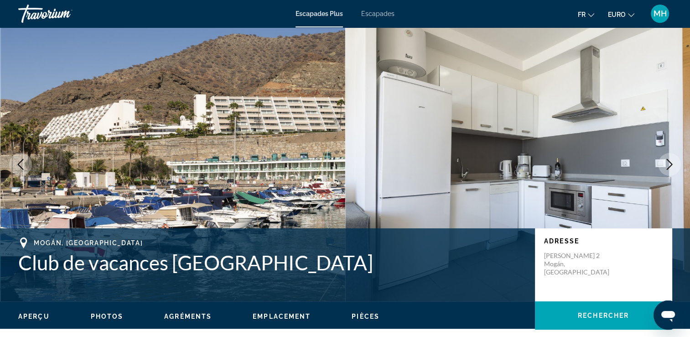
click at [666, 162] on icon "Image suivante" at bounding box center [669, 164] width 11 height 11
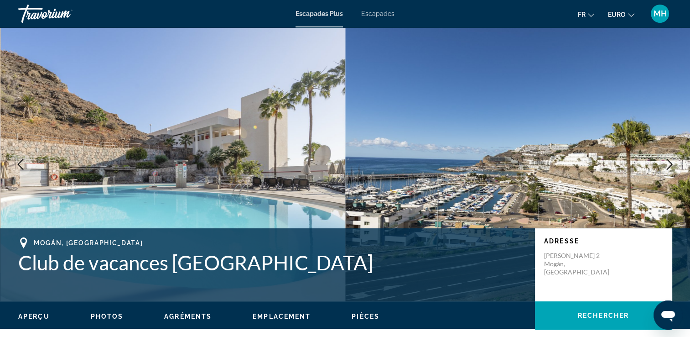
click at [666, 162] on icon "Image suivante" at bounding box center [669, 164] width 11 height 11
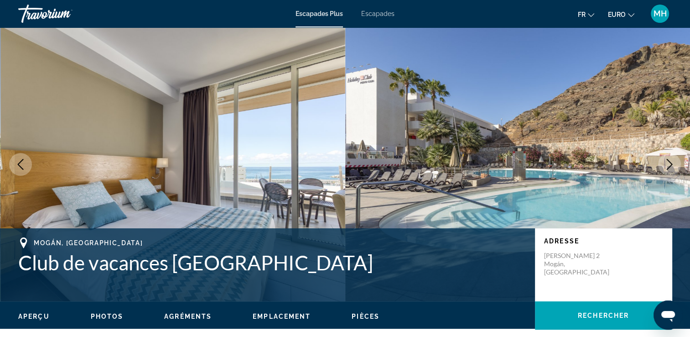
click at [666, 162] on icon "Image suivante" at bounding box center [669, 164] width 11 height 11
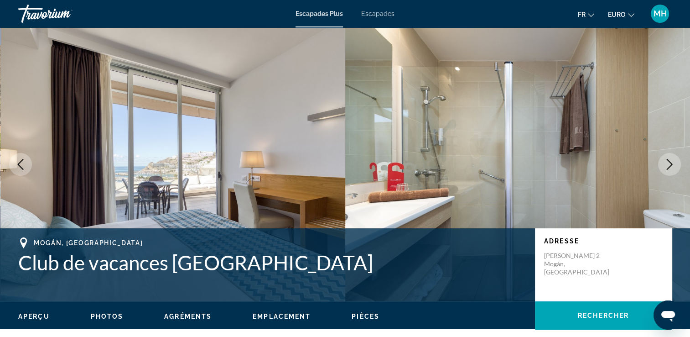
click at [666, 162] on icon "Image suivante" at bounding box center [669, 164] width 11 height 11
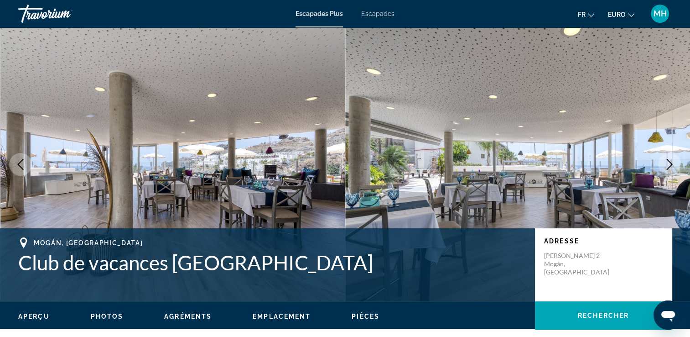
click at [387, 11] on span "Escapades" at bounding box center [377, 13] width 33 height 7
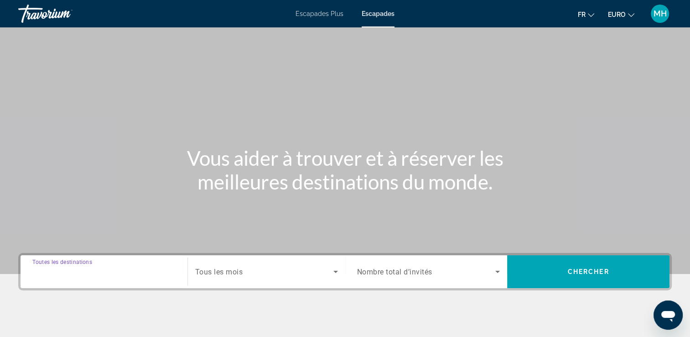
click at [120, 272] on input "Destination Toutes les destinations" at bounding box center [103, 271] width 143 height 11
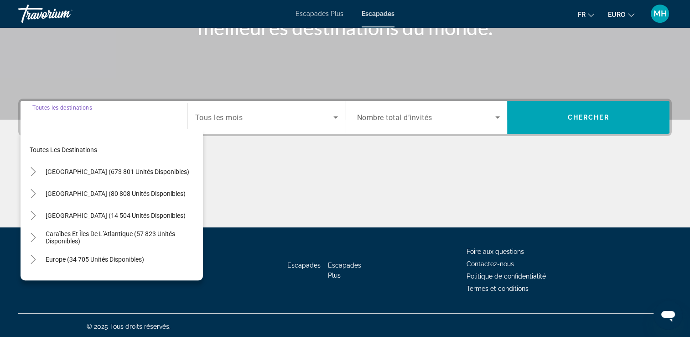
scroll to position [156, 0]
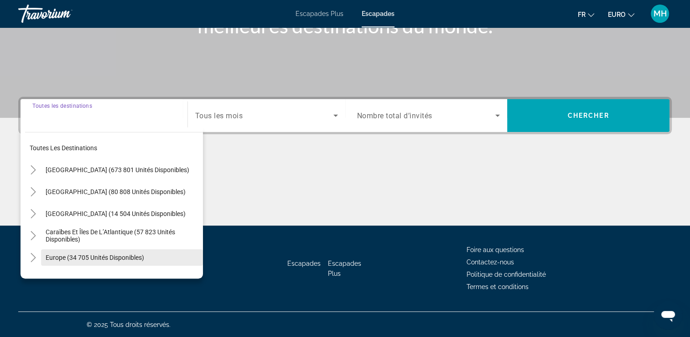
click at [126, 257] on span "Europe (34 705 unités disponibles)" at bounding box center [95, 257] width 99 height 7
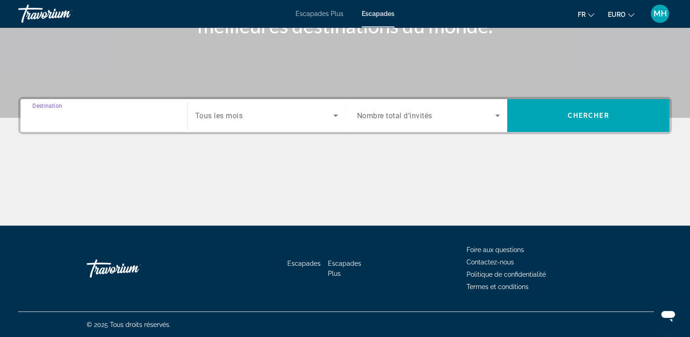
type input "**********"
click at [240, 116] on span "Tous les mois" at bounding box center [219, 115] width 48 height 9
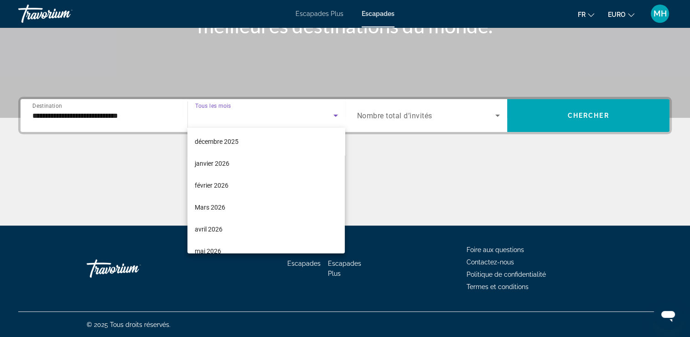
scroll to position [92, 0]
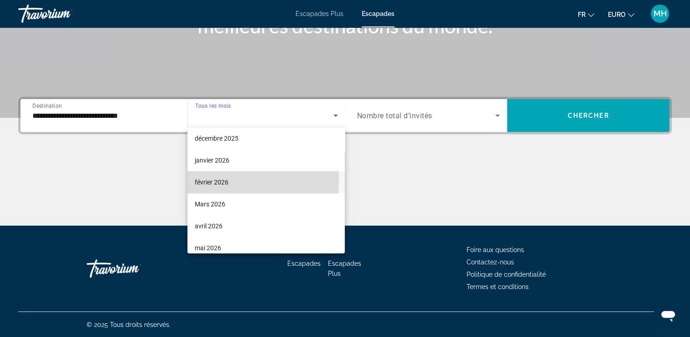
click at [207, 178] on font "février 2026" at bounding box center [212, 181] width 34 height 7
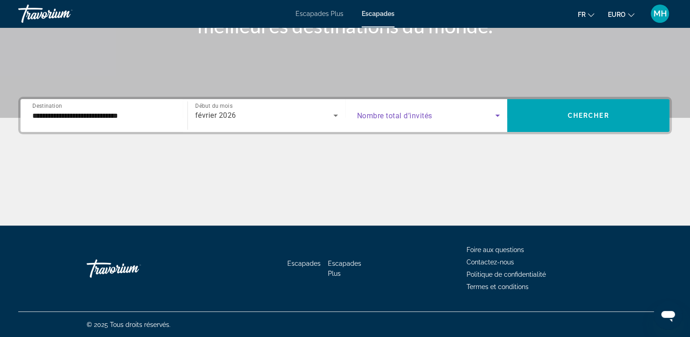
click at [494, 114] on icon "Widget de recherche" at bounding box center [497, 115] width 11 height 11
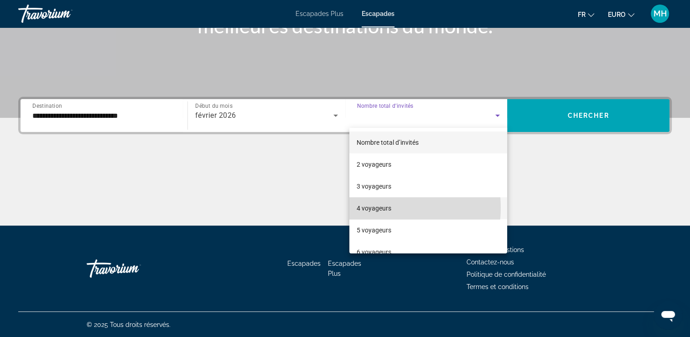
click at [378, 208] on font "4 voyageurs" at bounding box center [374, 207] width 35 height 7
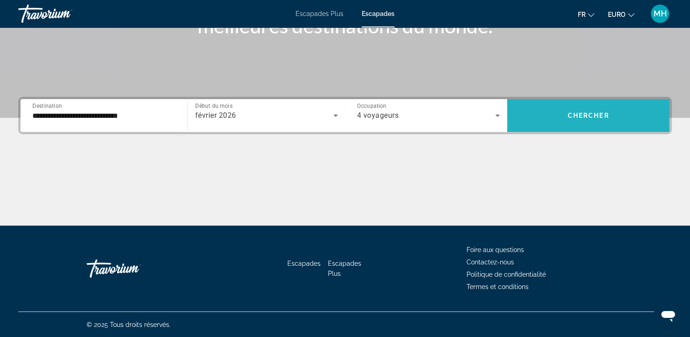
click at [551, 112] on span "Widget de recherche" at bounding box center [588, 115] width 162 height 22
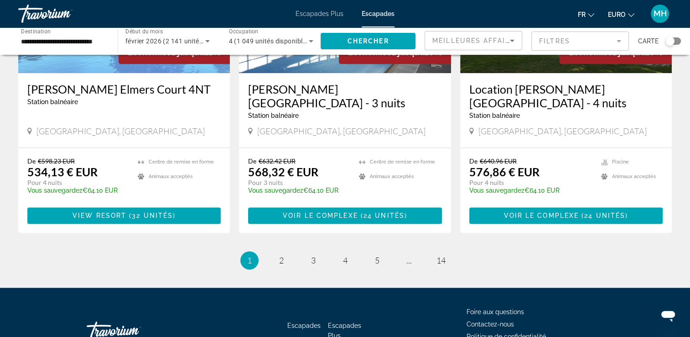
scroll to position [1150, 0]
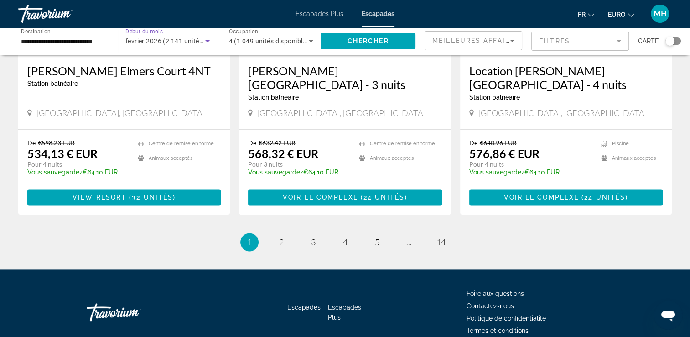
click at [206, 40] on icon "Widget de recherche" at bounding box center [207, 41] width 5 height 2
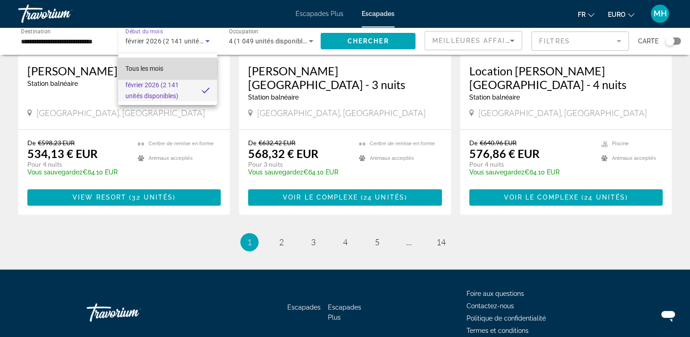
click at [161, 68] on span "Tous les mois" at bounding box center [144, 68] width 38 height 7
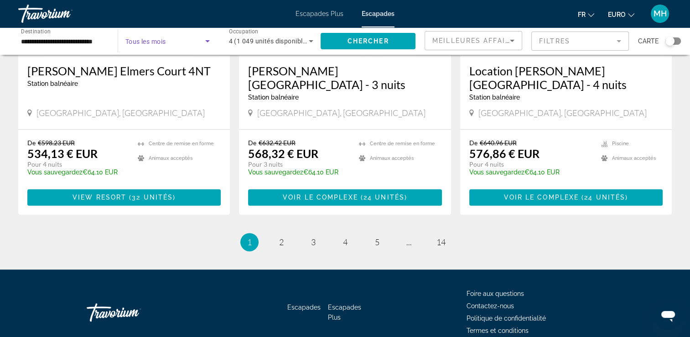
click at [209, 39] on icon "Widget de recherche" at bounding box center [207, 41] width 11 height 11
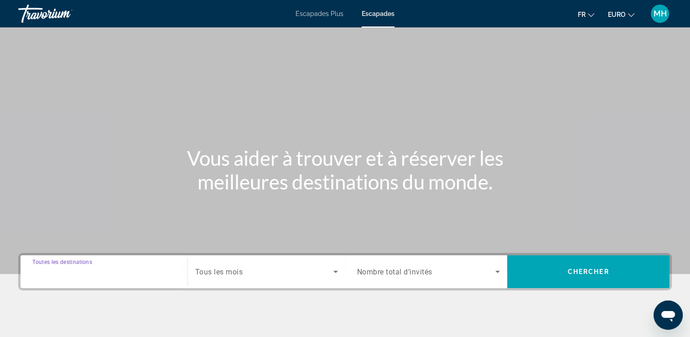
click at [130, 276] on input "Destination Toutes les destinations" at bounding box center [103, 271] width 143 height 11
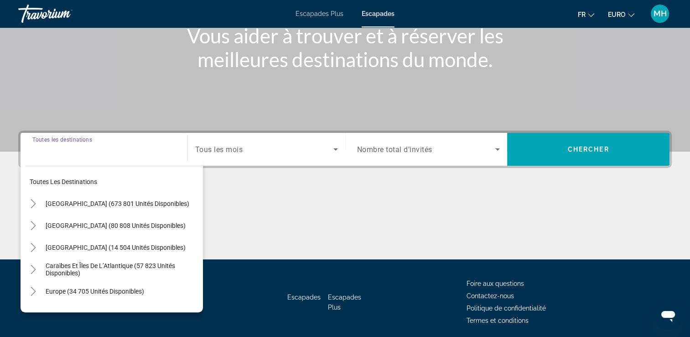
scroll to position [156, 0]
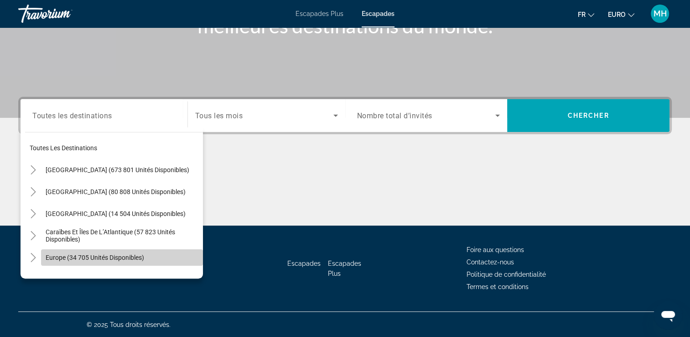
click at [134, 255] on span "Europe (34 705 unités disponibles)" at bounding box center [95, 257] width 99 height 7
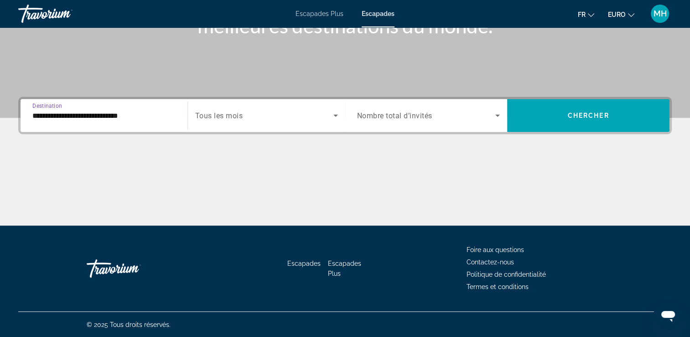
click at [161, 112] on input "**********" at bounding box center [103, 115] width 143 height 11
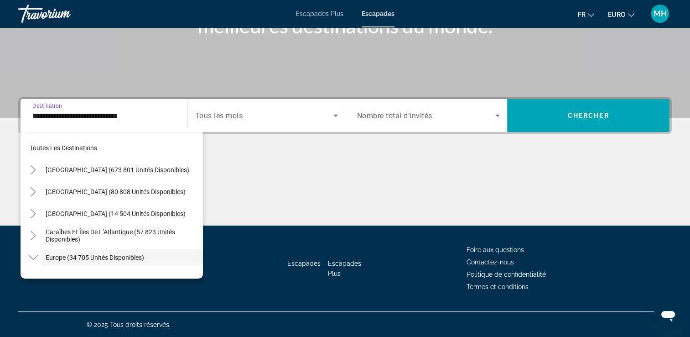
scroll to position [54, 0]
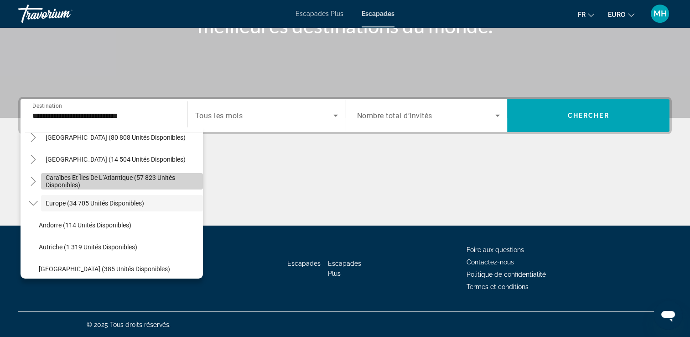
click at [150, 174] on span "Caraïbes et îles de l’Atlantique (57 823 unités disponibles)" at bounding box center [122, 181] width 153 height 15
type input "**********"
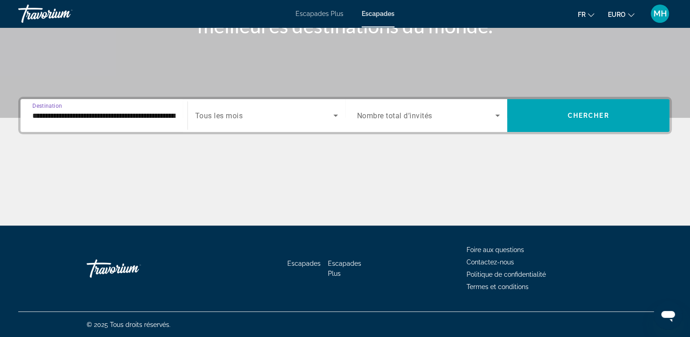
click at [329, 111] on span "Widget de recherche" at bounding box center [264, 115] width 138 height 11
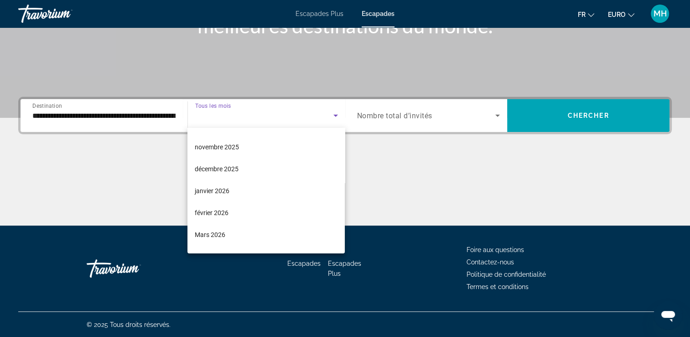
scroll to position [63, 0]
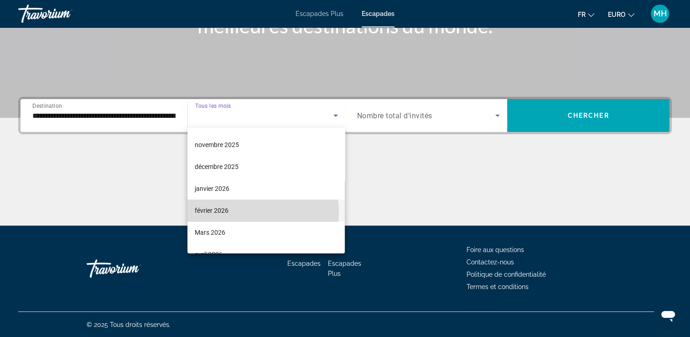
click at [243, 212] on mat-option "février 2026" at bounding box center [265, 210] width 157 height 22
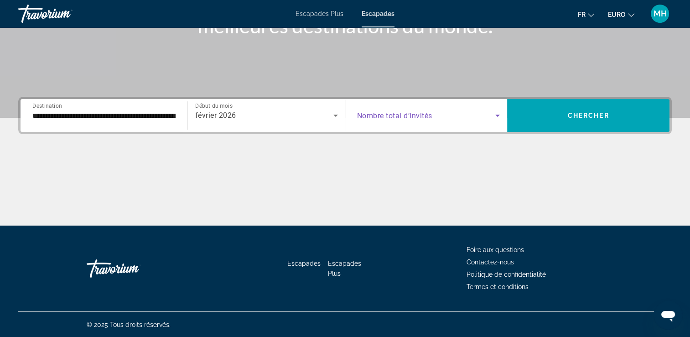
click at [502, 112] on icon "Widget de recherche" at bounding box center [497, 115] width 11 height 11
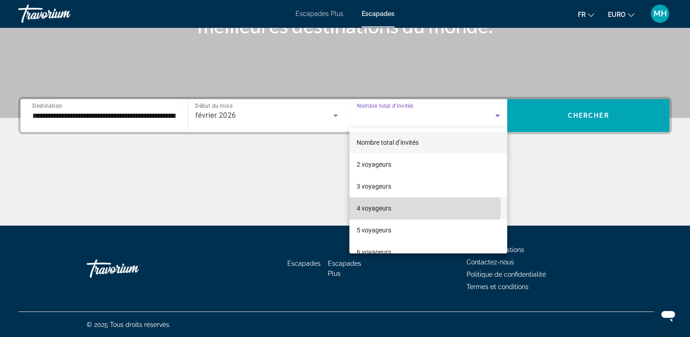
click at [373, 207] on font "4 voyageurs" at bounding box center [374, 207] width 35 height 7
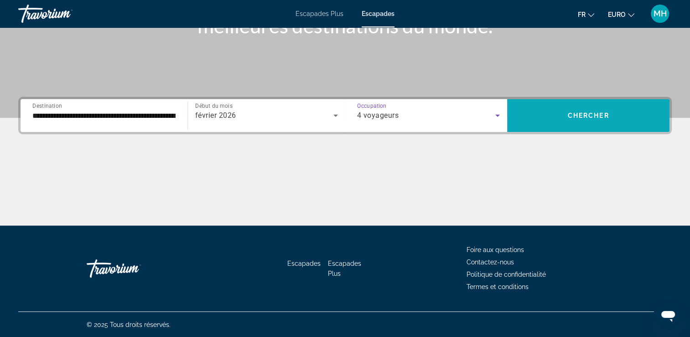
click at [527, 103] on span "Widget de recherche" at bounding box center [588, 115] width 162 height 33
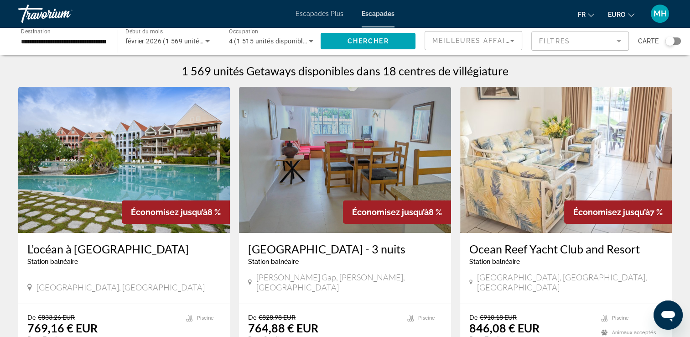
click at [310, 15] on span "Escapades Plus" at bounding box center [320, 13] width 48 height 7
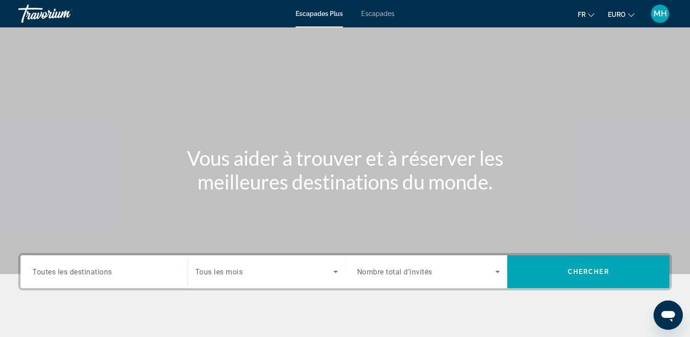
click at [59, 271] on span "Toutes les destinations" at bounding box center [72, 271] width 80 height 9
click at [59, 271] on input "Destination Toutes les destinations" at bounding box center [103, 271] width 143 height 11
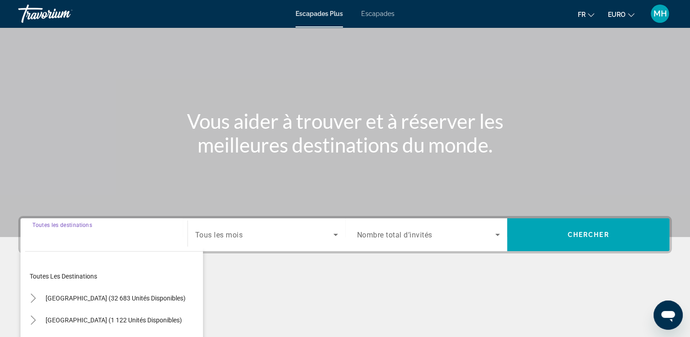
scroll to position [156, 0]
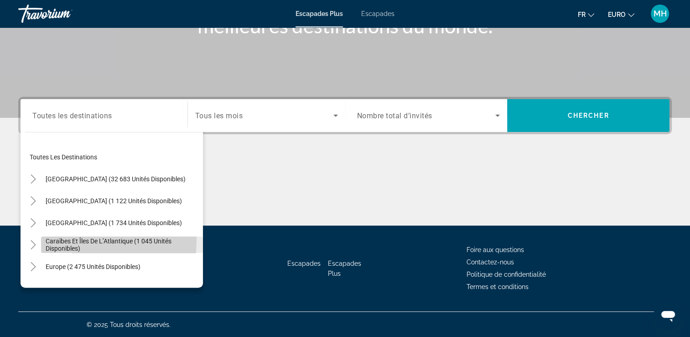
click at [76, 239] on span "Caraïbes et îles de l’Atlantique (1 045 unités disponibles)" at bounding box center [122, 244] width 153 height 15
type input "**********"
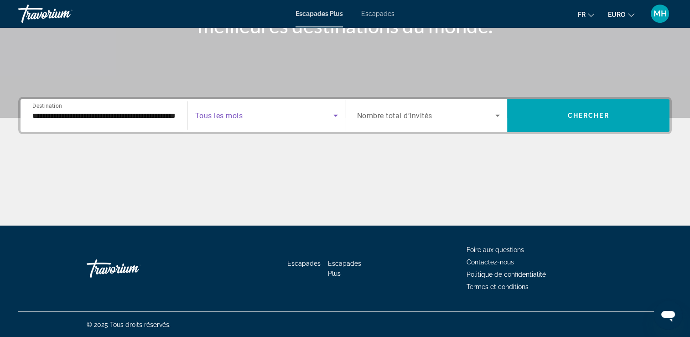
click at [334, 114] on icon "Widget de recherche" at bounding box center [335, 115] width 5 height 2
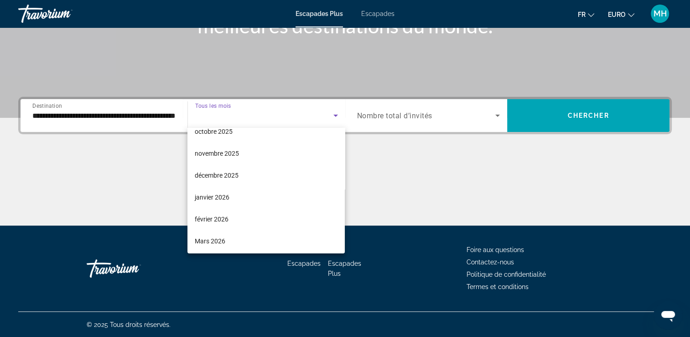
scroll to position [67, 0]
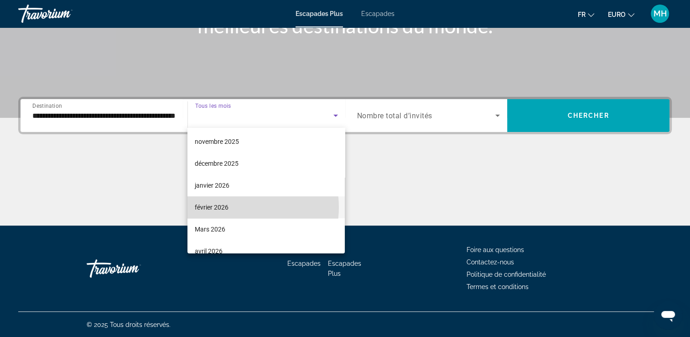
click at [234, 207] on mat-option "février 2026" at bounding box center [265, 207] width 157 height 22
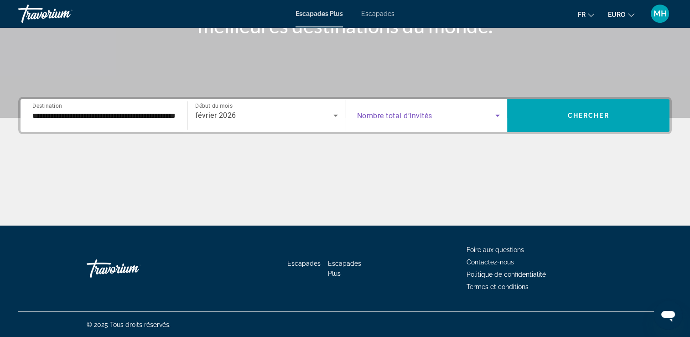
click at [499, 113] on icon "Widget de recherche" at bounding box center [497, 115] width 11 height 11
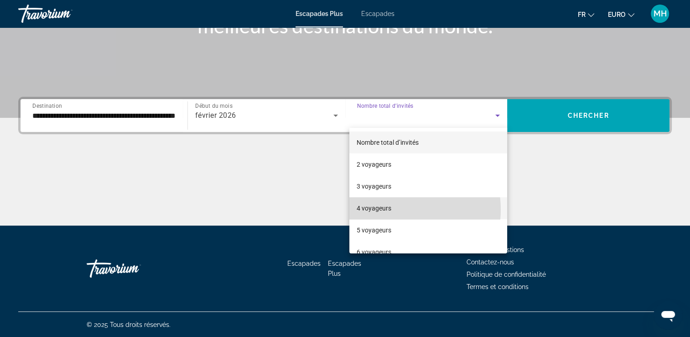
click at [392, 209] on mat-option "4 voyageurs" at bounding box center [428, 208] width 158 height 22
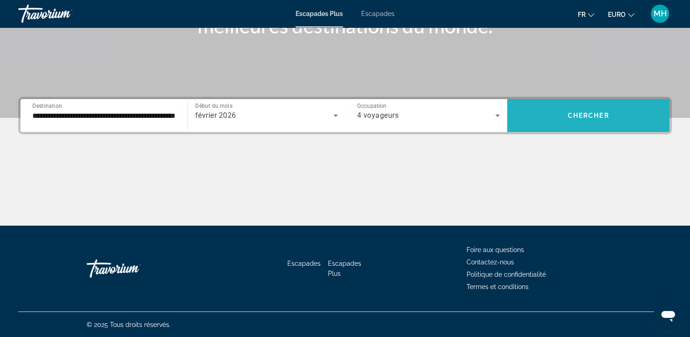
click at [549, 112] on span "Widget de recherche" at bounding box center [588, 115] width 162 height 22
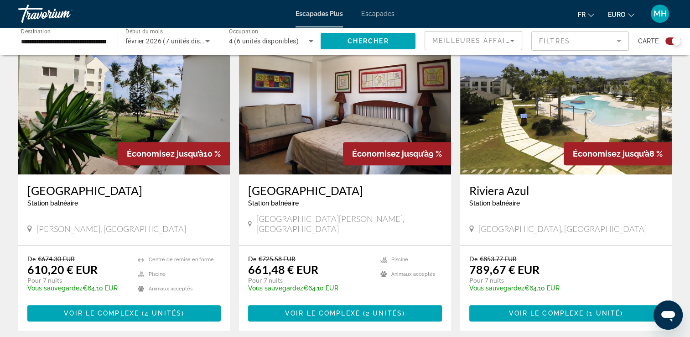
scroll to position [347, 0]
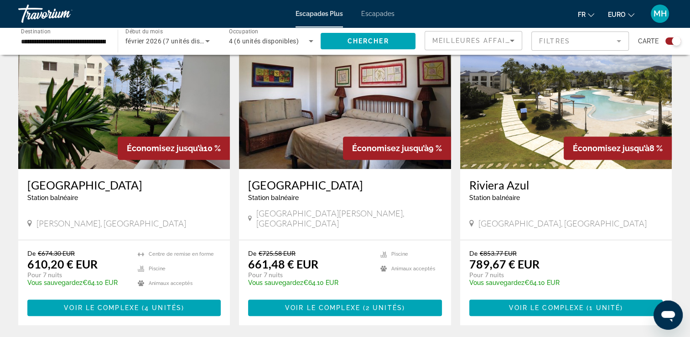
click at [551, 129] on img "Contenu principal" at bounding box center [566, 96] width 212 height 146
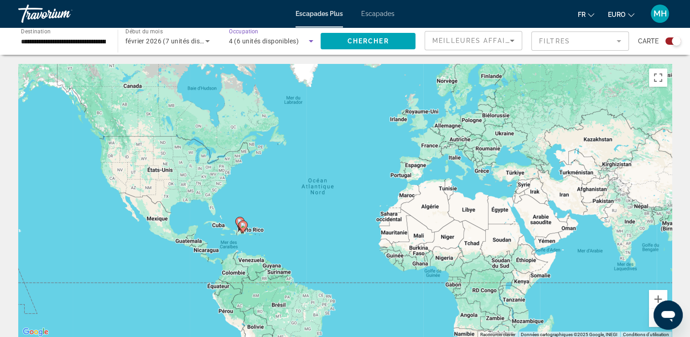
click at [310, 39] on icon "Widget de recherche" at bounding box center [311, 41] width 11 height 11
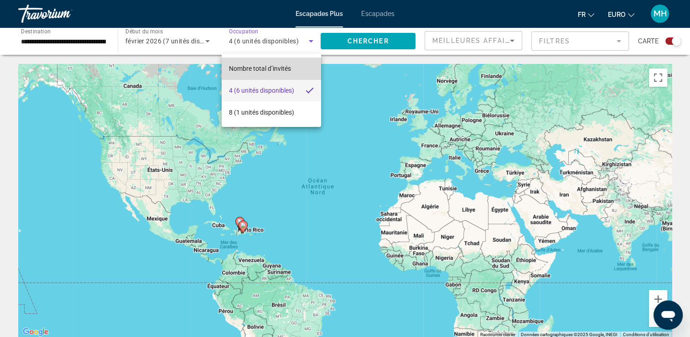
click at [281, 68] on span "Nombre total d’invités" at bounding box center [260, 68] width 62 height 7
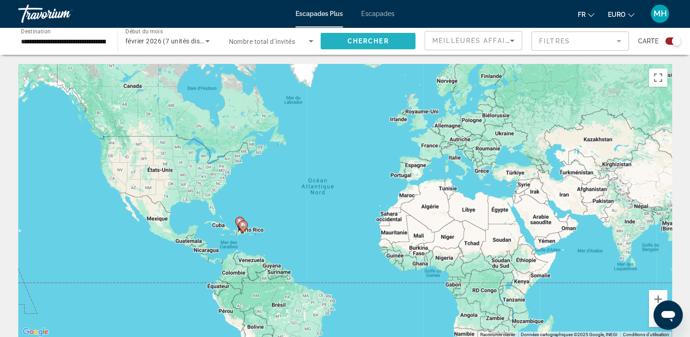
click at [352, 38] on span "Chercher" at bounding box center [369, 40] width 42 height 7
click at [205, 40] on icon "Widget de recherche" at bounding box center [207, 41] width 11 height 11
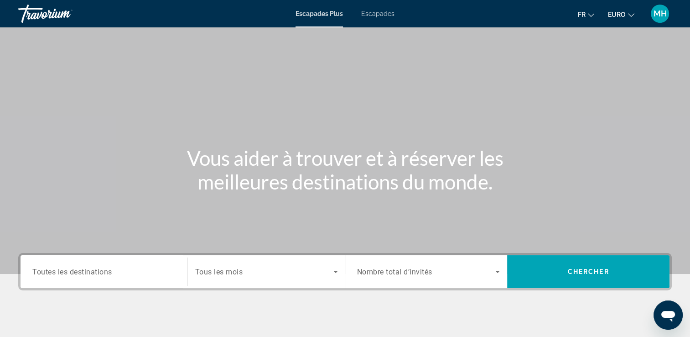
click at [54, 276] on input "Destination Toutes les destinations" at bounding box center [103, 271] width 143 height 11
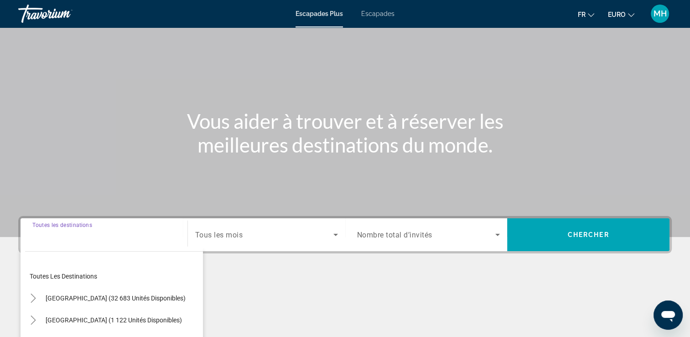
scroll to position [156, 0]
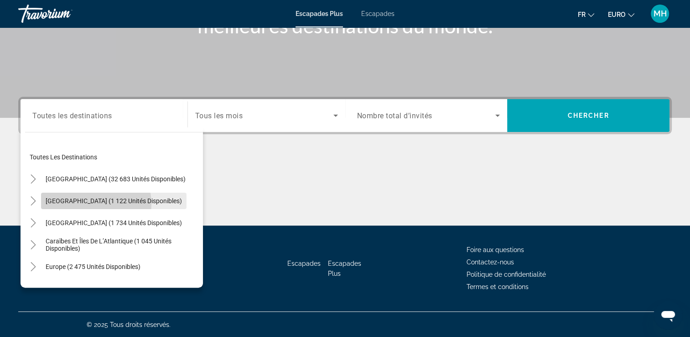
click at [82, 203] on span "[GEOGRAPHIC_DATA] (1 122 unités disponibles)" at bounding box center [114, 200] width 136 height 7
type input "**********"
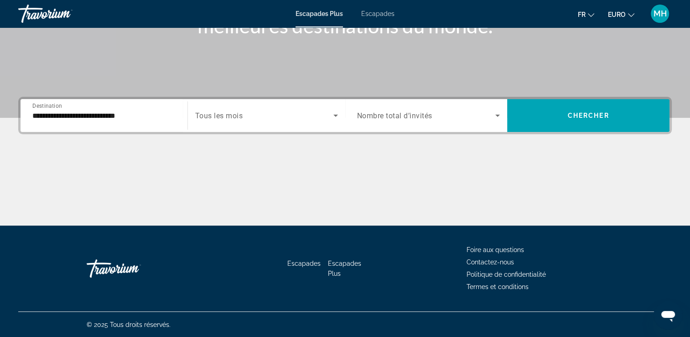
click at [219, 112] on span "Tous les mois" at bounding box center [219, 115] width 48 height 9
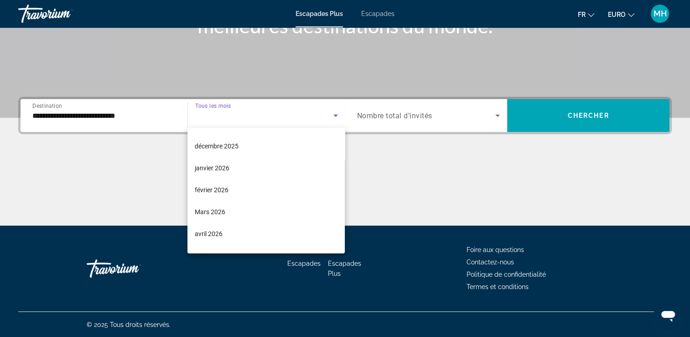
scroll to position [82, 0]
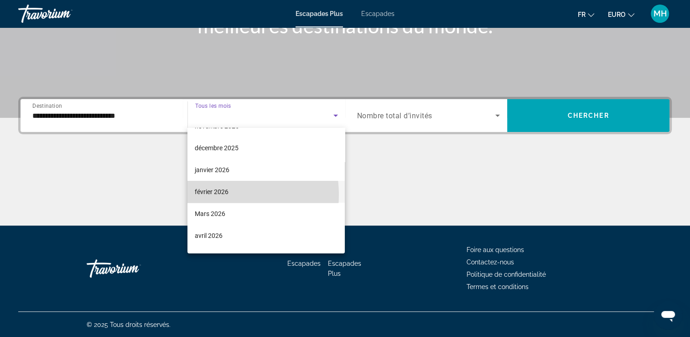
click at [218, 194] on font "février 2026" at bounding box center [212, 191] width 34 height 7
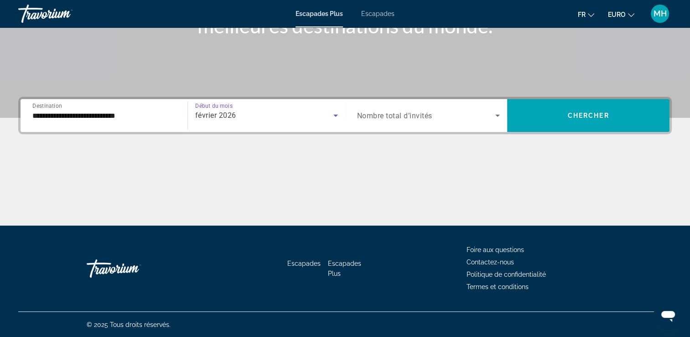
click at [499, 113] on icon "Widget de recherche" at bounding box center [497, 115] width 11 height 11
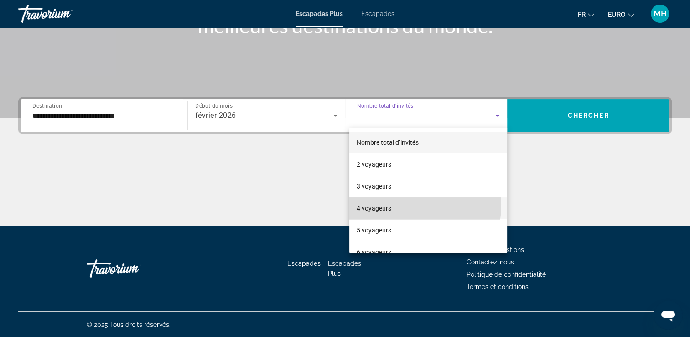
click at [389, 204] on font "4 voyageurs" at bounding box center [374, 207] width 35 height 7
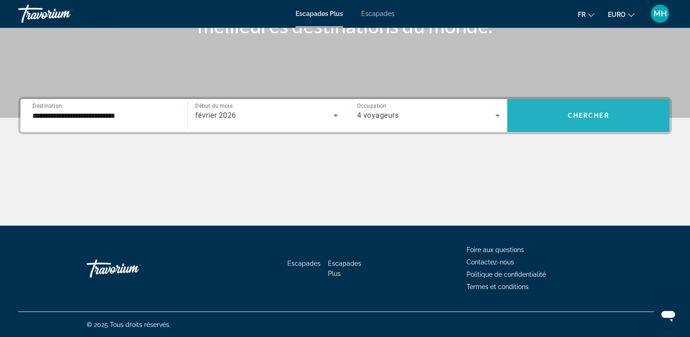
click at [551, 110] on span "Widget de recherche" at bounding box center [588, 115] width 162 height 22
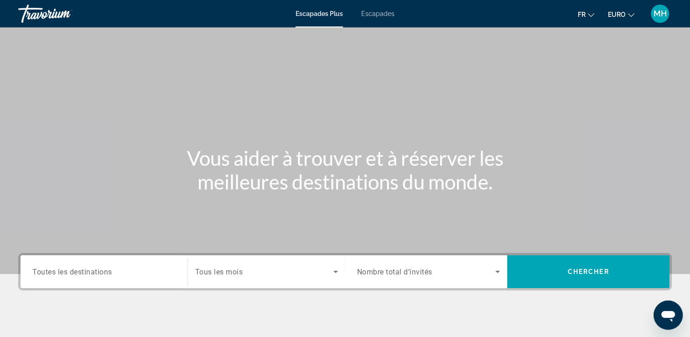
click at [98, 271] on span "Toutes les destinations" at bounding box center [72, 271] width 80 height 9
click at [98, 271] on input "Destination Toutes les destinations" at bounding box center [103, 271] width 143 height 11
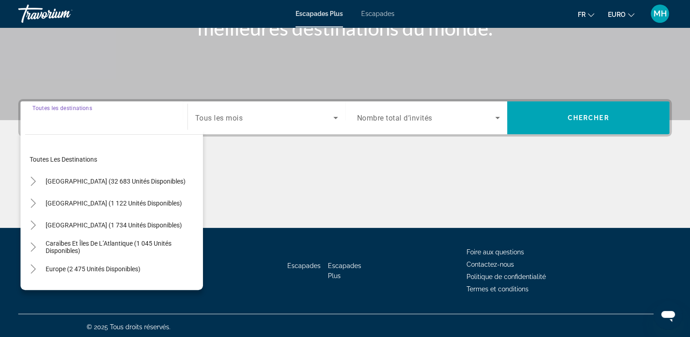
scroll to position [156, 0]
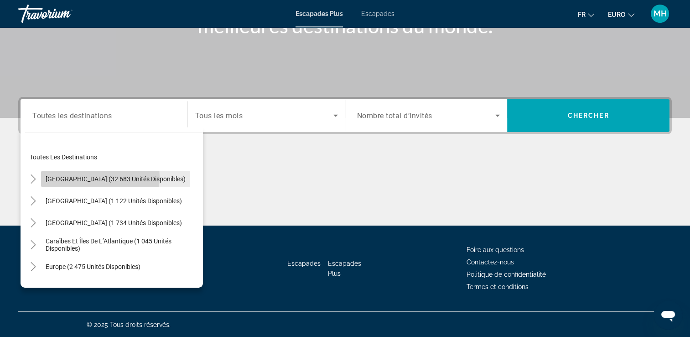
click at [99, 177] on span "[GEOGRAPHIC_DATA] (32 683 unités disponibles)" at bounding box center [116, 178] width 140 height 7
type input "**********"
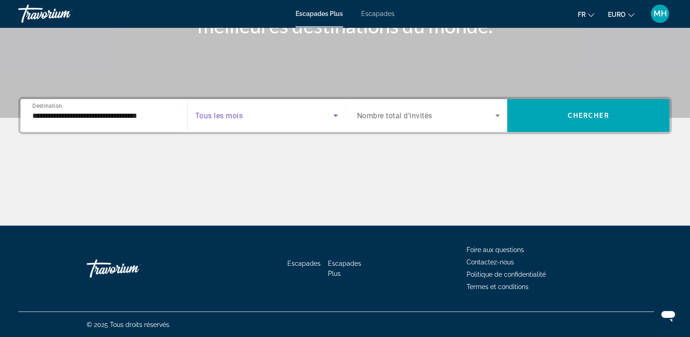
click at [333, 116] on icon "Widget de recherche" at bounding box center [335, 115] width 11 height 11
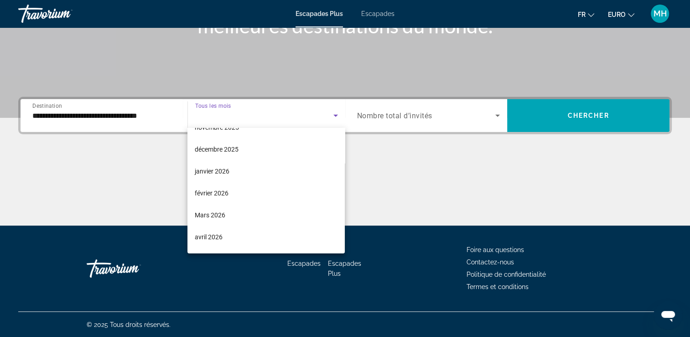
scroll to position [83, 0]
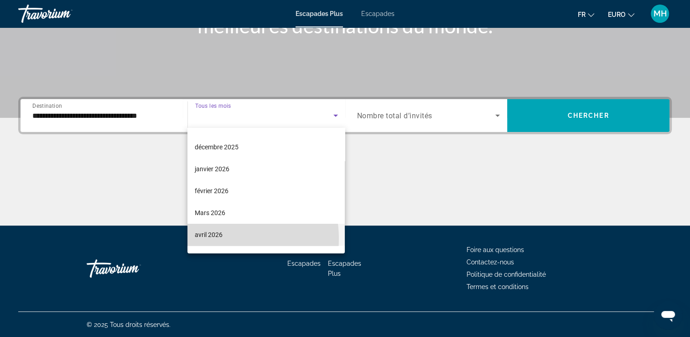
click at [220, 238] on font "avril 2026" at bounding box center [209, 234] width 28 height 7
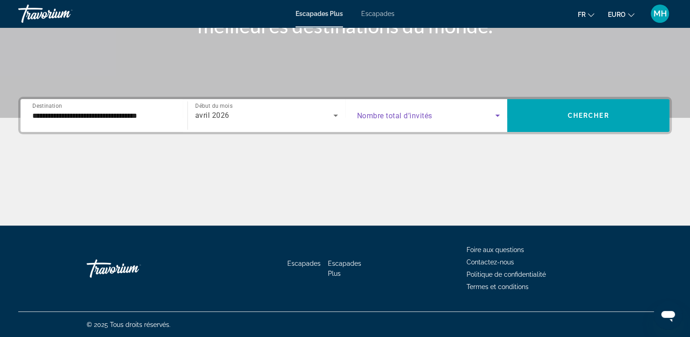
click at [494, 112] on icon "Widget de recherche" at bounding box center [497, 115] width 11 height 11
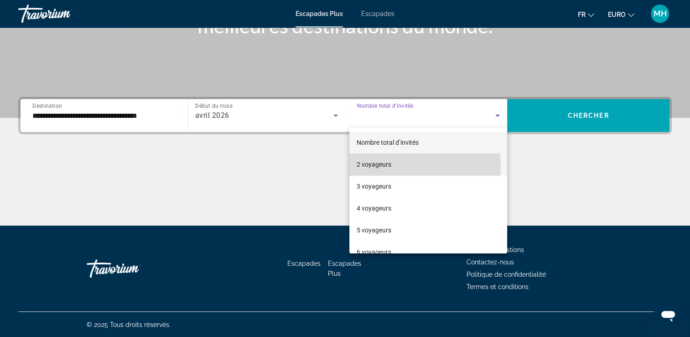
click at [392, 164] on mat-option "2 voyageurs" at bounding box center [428, 164] width 158 height 22
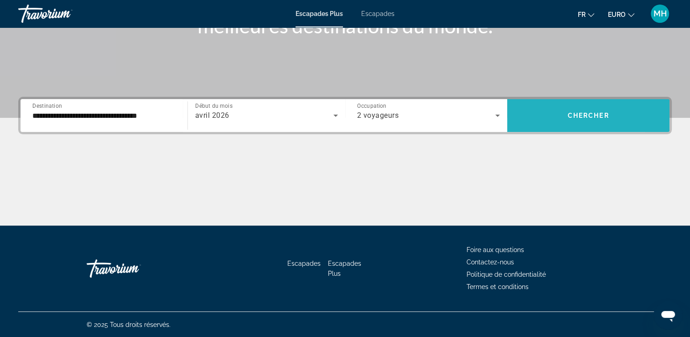
click at [542, 106] on span "Widget de recherche" at bounding box center [588, 115] width 162 height 22
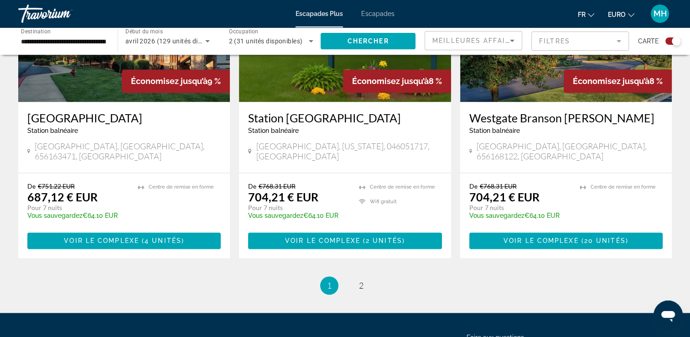
scroll to position [1435, 0]
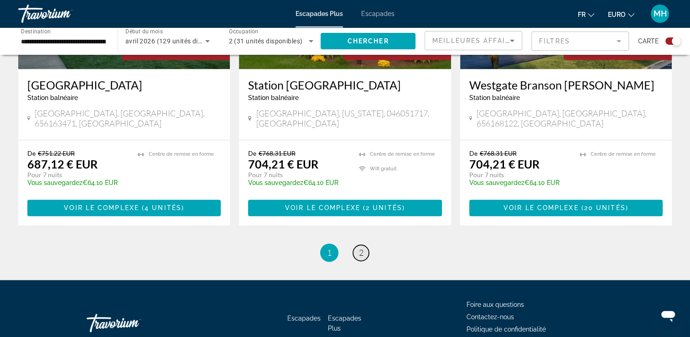
click at [356, 244] on link "page 2" at bounding box center [361, 252] width 16 height 16
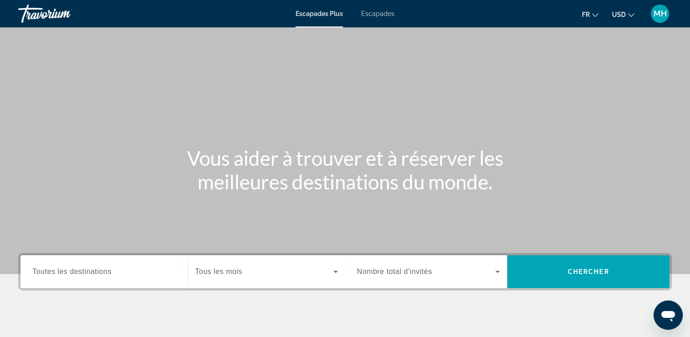
click at [73, 267] on span "Toutes les destinations" at bounding box center [71, 271] width 79 height 8
click at [73, 267] on input "Destination Toutes les destinations" at bounding box center [103, 271] width 143 height 11
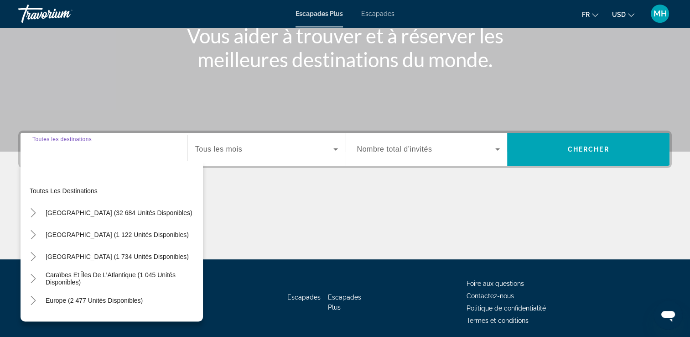
scroll to position [156, 0]
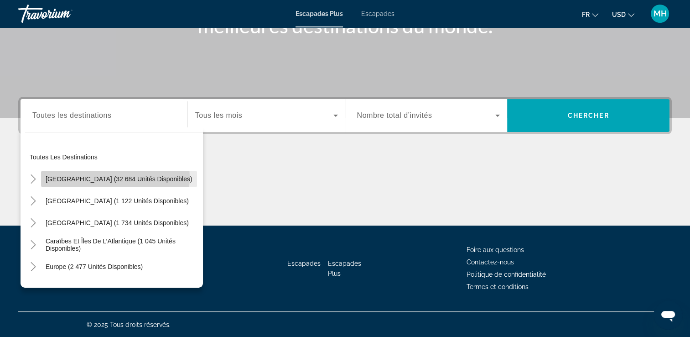
click at [115, 177] on span "[GEOGRAPHIC_DATA] (32 684 unités disponibles)" at bounding box center [119, 178] width 147 height 7
type input "**********"
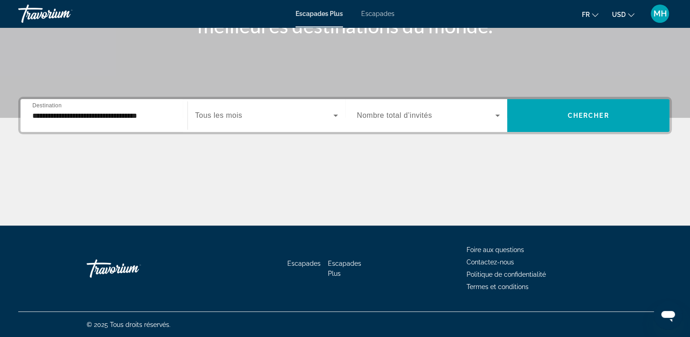
click at [216, 116] on span "Tous les mois" at bounding box center [218, 115] width 47 height 8
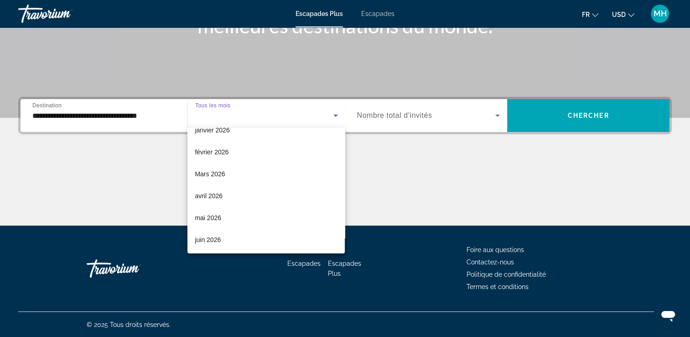
scroll to position [124, 0]
click at [235, 194] on mat-option "avril 2026" at bounding box center [265, 193] width 157 height 22
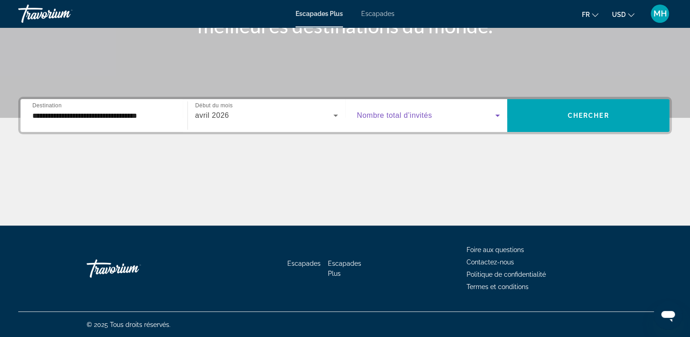
click at [497, 114] on icon "Widget de recherche" at bounding box center [497, 115] width 11 height 11
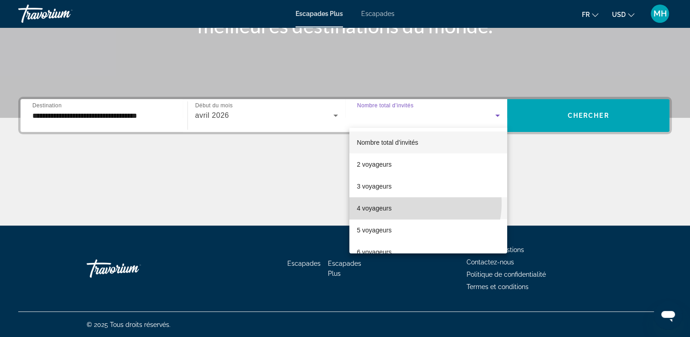
click at [414, 203] on mat-option "4 voyageurs" at bounding box center [428, 208] width 158 height 22
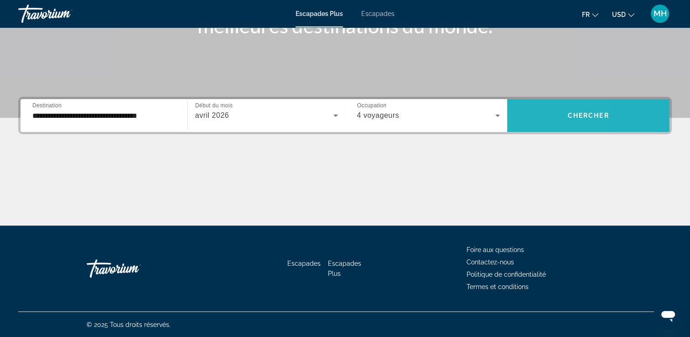
click at [524, 110] on span "Widget de recherche" at bounding box center [588, 115] width 162 height 22
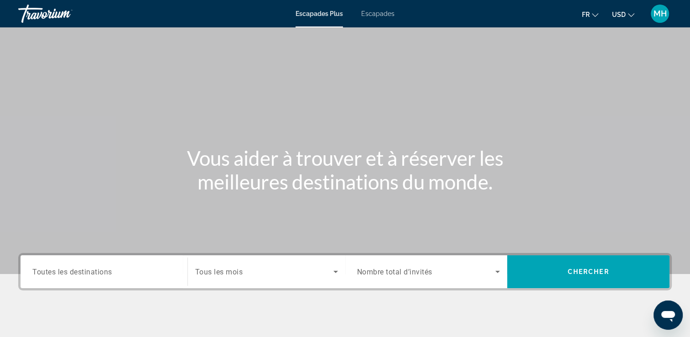
click at [75, 274] on span "Toutes les destinations" at bounding box center [72, 271] width 80 height 9
click at [75, 274] on input "Destination Toutes les destinations" at bounding box center [103, 271] width 143 height 11
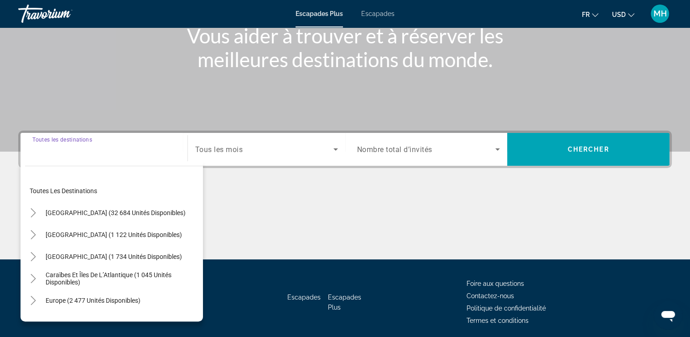
scroll to position [156, 0]
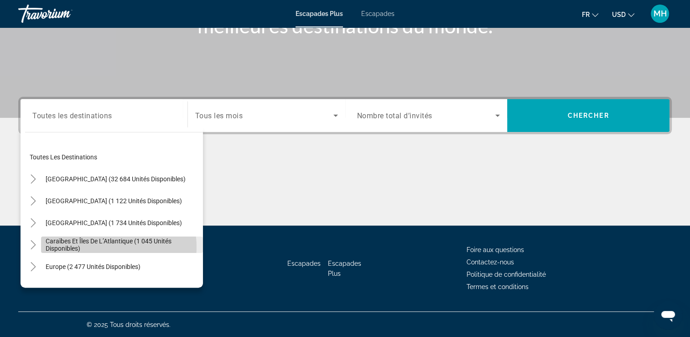
click at [104, 246] on span "Caraïbes et îles de l’Atlantique (1 045 unités disponibles)" at bounding box center [122, 244] width 153 height 15
type input "**********"
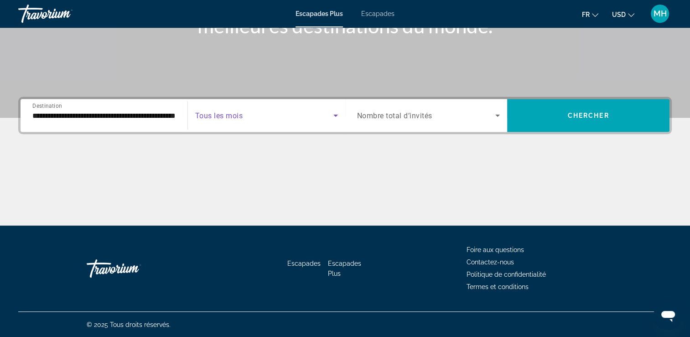
click at [336, 114] on icon "Widget de recherche" at bounding box center [335, 115] width 11 height 11
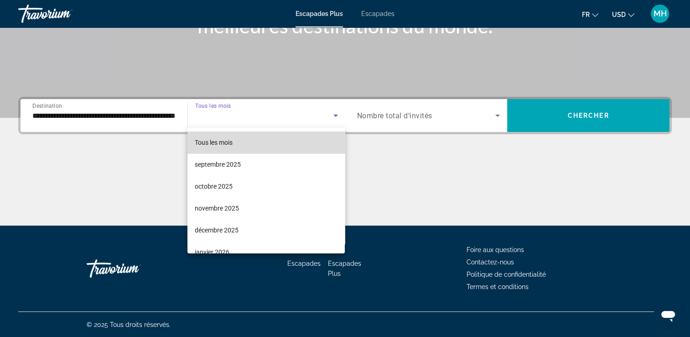
click at [332, 143] on mat-option "Tous les mois" at bounding box center [265, 142] width 157 height 22
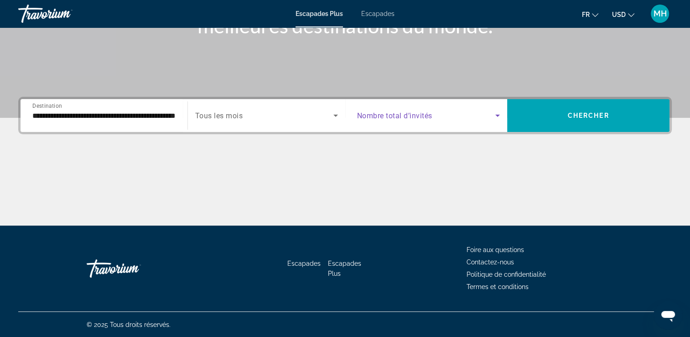
click at [497, 113] on icon "Widget de recherche" at bounding box center [497, 115] width 11 height 11
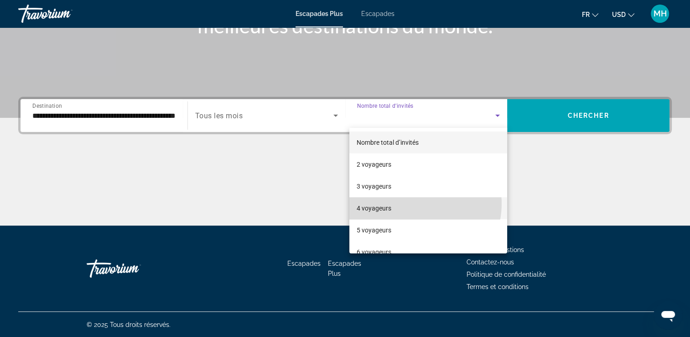
click at [414, 203] on mat-option "4 voyageurs" at bounding box center [428, 208] width 158 height 22
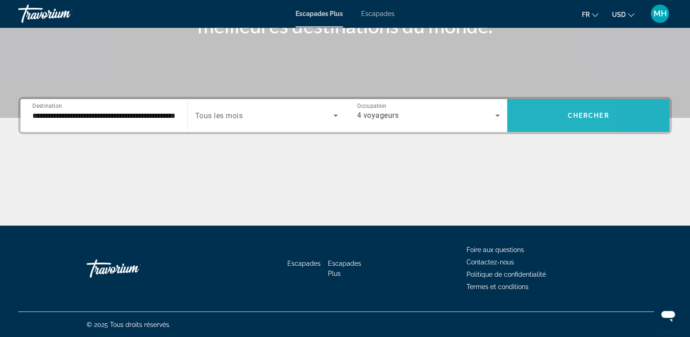
click at [531, 114] on span "Widget de recherche" at bounding box center [588, 115] width 162 height 22
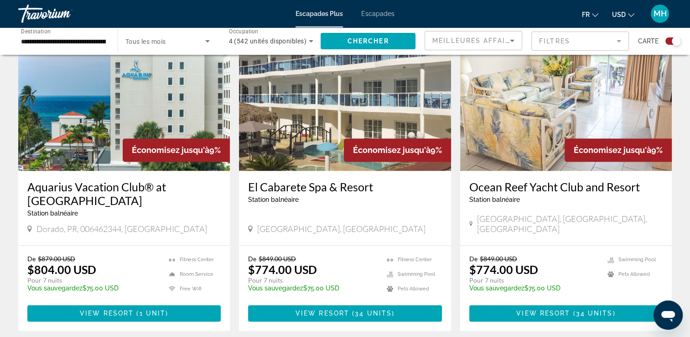
scroll to position [1435, 0]
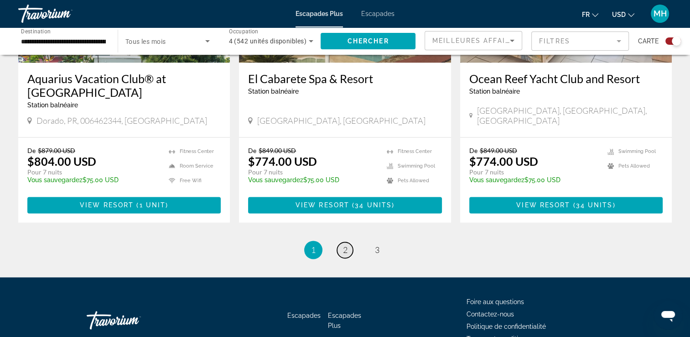
click at [341, 242] on link "page 2" at bounding box center [345, 250] width 16 height 16
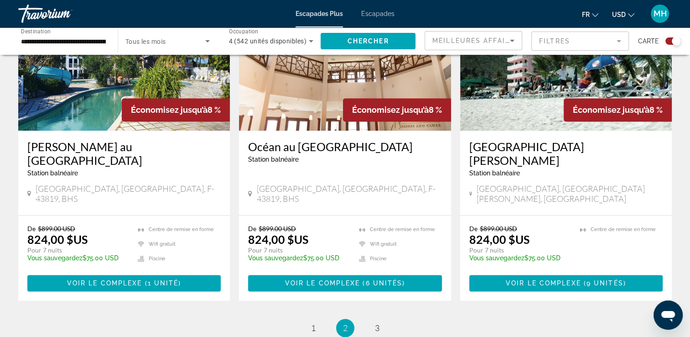
scroll to position [1350, 0]
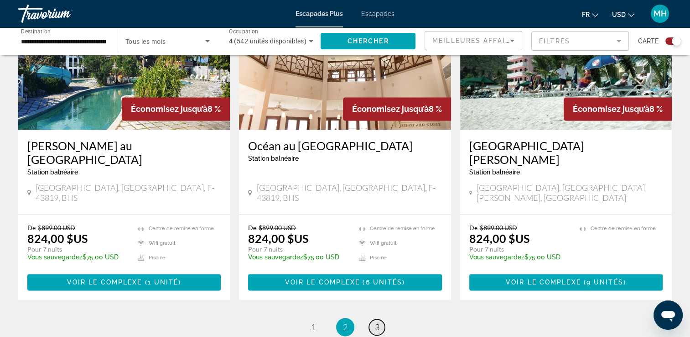
click at [375, 322] on span "3" at bounding box center [377, 327] width 5 height 10
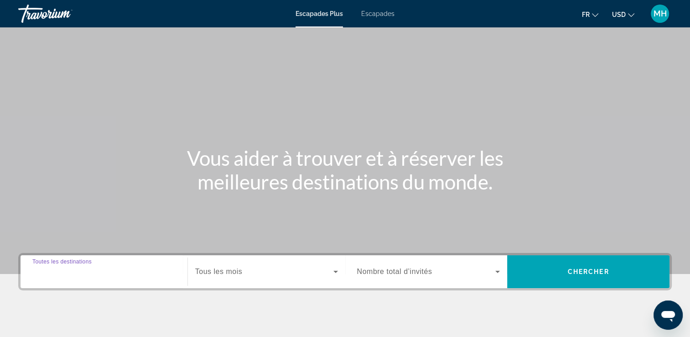
click at [99, 266] on input "Destination Toutes les destinations" at bounding box center [103, 271] width 143 height 11
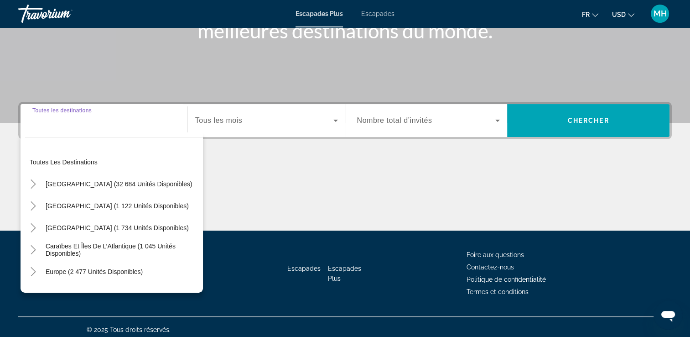
scroll to position [156, 0]
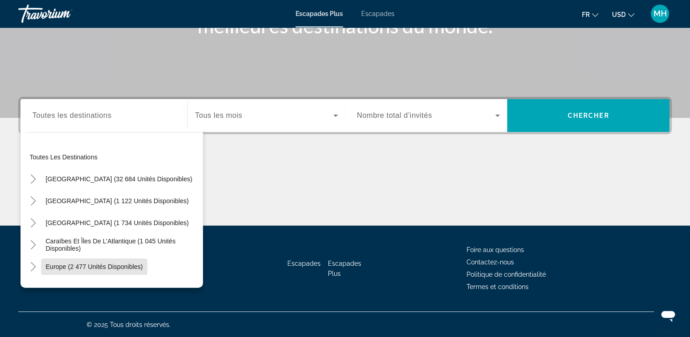
click at [99, 266] on span "Europe (2 477 unités disponibles)" at bounding box center [94, 266] width 97 height 7
type input "**********"
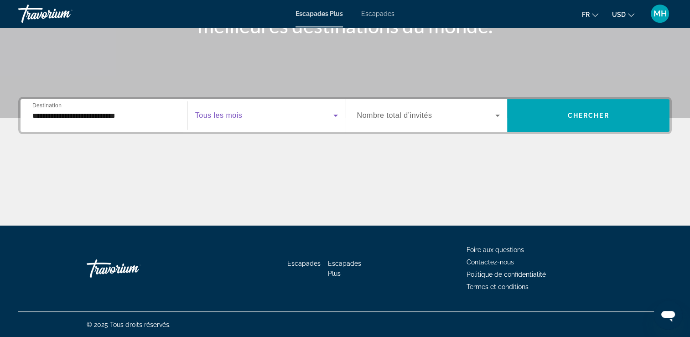
click at [259, 114] on span "Widget de recherche" at bounding box center [264, 115] width 138 height 11
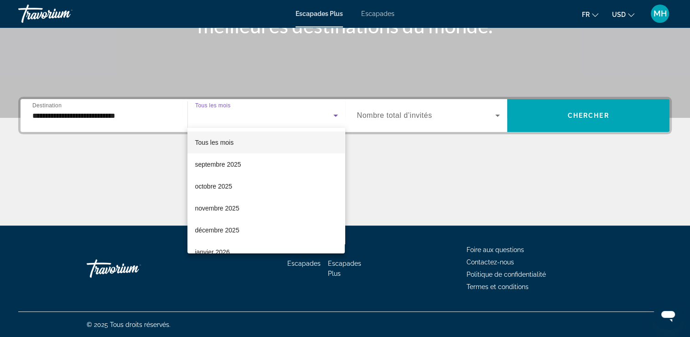
click at [324, 114] on div at bounding box center [345, 168] width 690 height 337
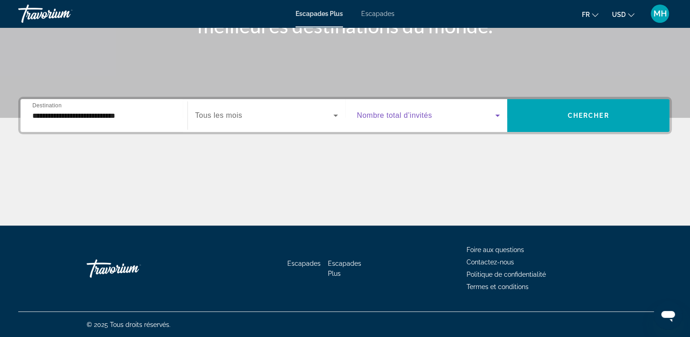
click at [494, 116] on icon "Widget de recherche" at bounding box center [497, 115] width 11 height 11
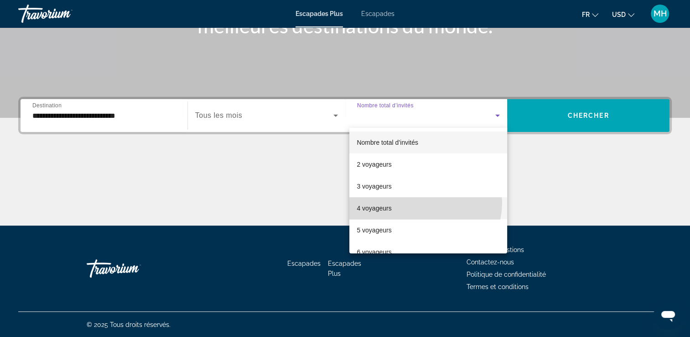
click at [423, 203] on mat-option "4 voyageurs" at bounding box center [428, 208] width 158 height 22
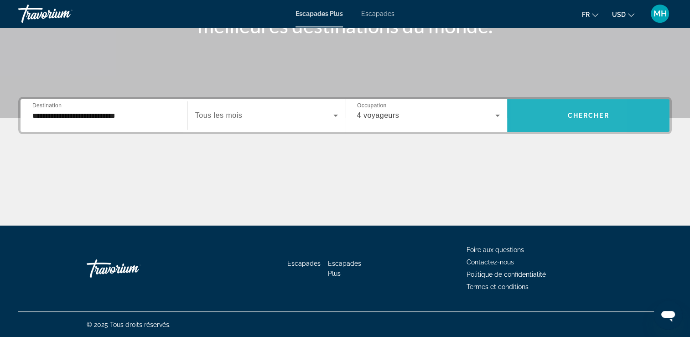
click at [533, 114] on span "Widget de recherche" at bounding box center [588, 115] width 162 height 22
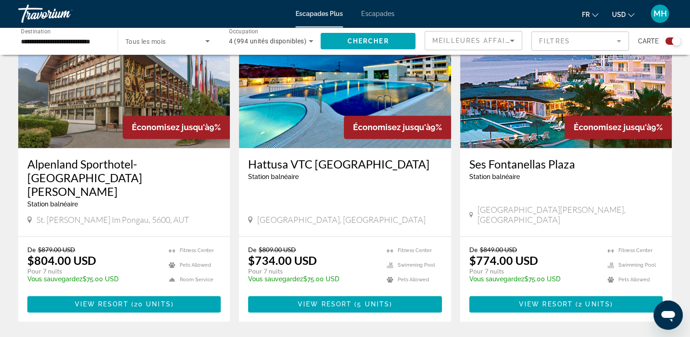
scroll to position [1320, 0]
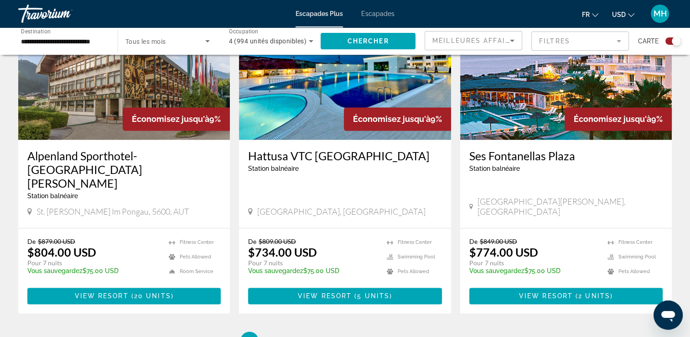
click at [353, 107] on div "Économisez jusqu'à 9%" at bounding box center [397, 118] width 107 height 23
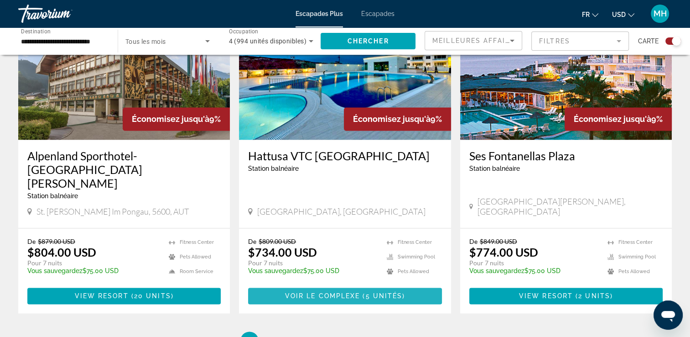
click at [368, 292] on span "5 unités" at bounding box center [383, 295] width 37 height 7
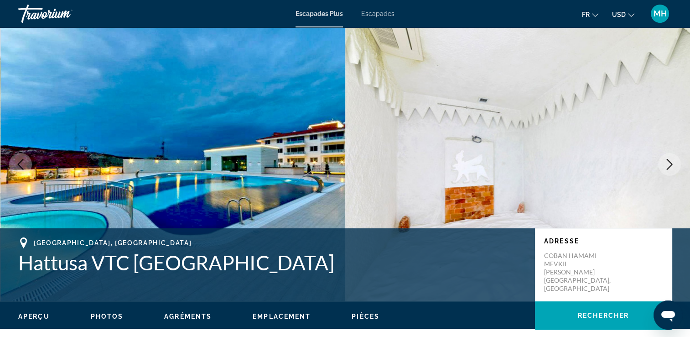
click at [675, 165] on icon "Image suivante" at bounding box center [669, 164] width 11 height 11
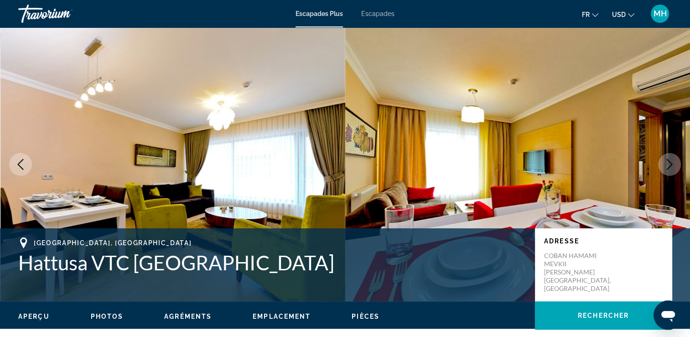
click at [675, 165] on icon "Image suivante" at bounding box center [669, 164] width 11 height 11
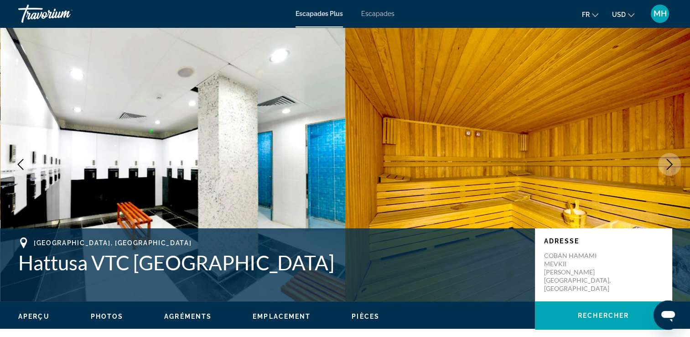
click at [675, 165] on icon "Image suivante" at bounding box center [669, 164] width 11 height 11
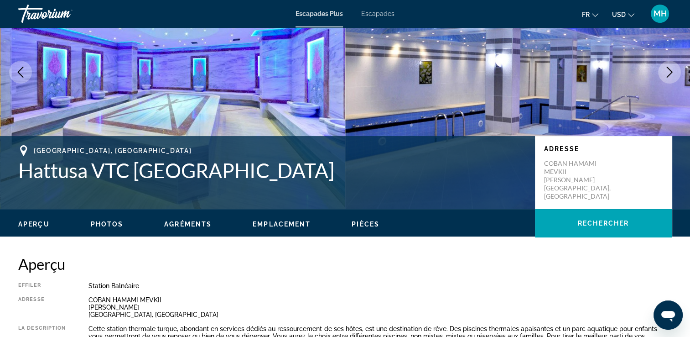
scroll to position [52, 0]
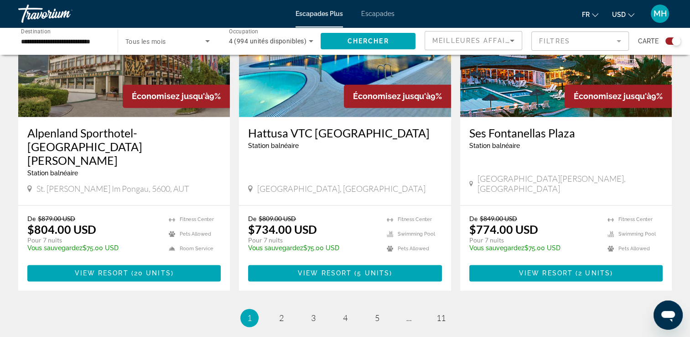
scroll to position [1343, 0]
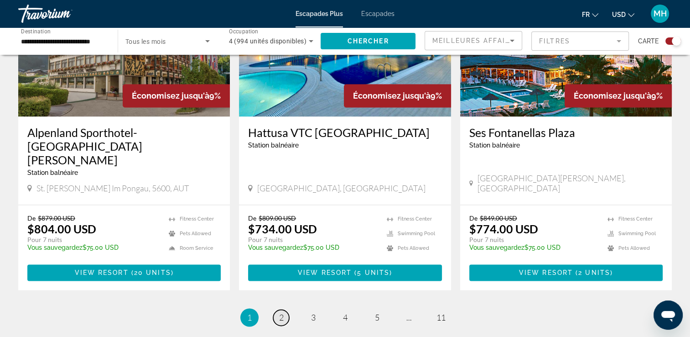
click at [280, 312] on span "2" at bounding box center [281, 317] width 5 height 10
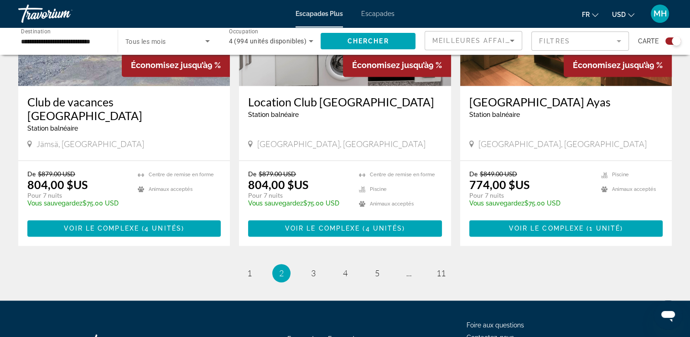
scroll to position [1405, 0]
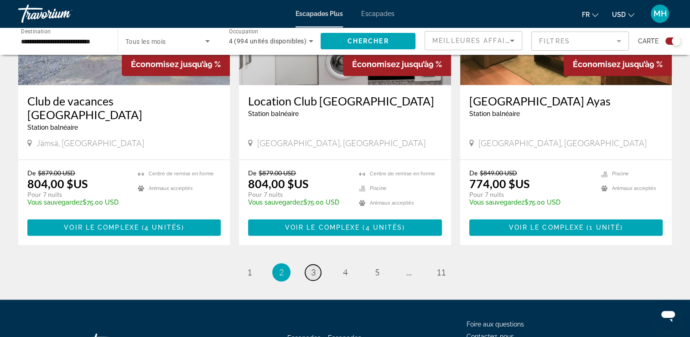
click at [311, 267] on span "3" at bounding box center [313, 272] width 5 height 10
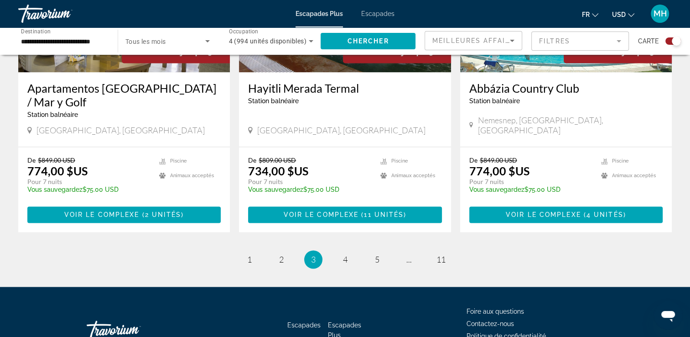
scroll to position [1449, 0]
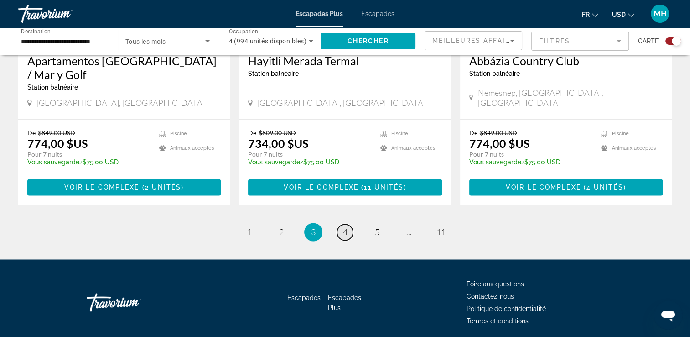
click at [341, 224] on link "page 4" at bounding box center [345, 232] width 16 height 16
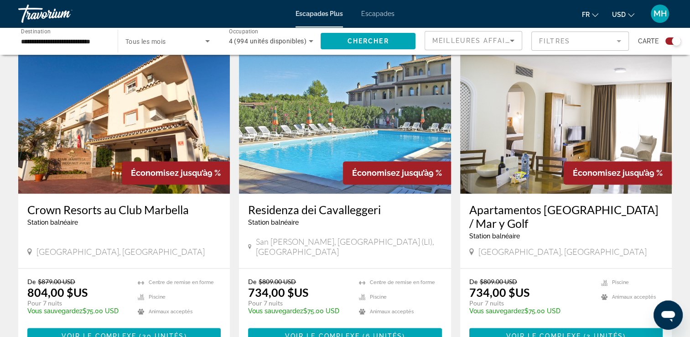
scroll to position [1295, 0]
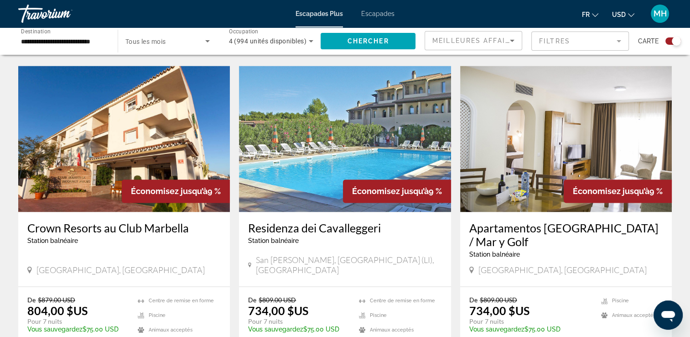
click at [148, 132] on img "Contenu principal" at bounding box center [124, 139] width 212 height 146
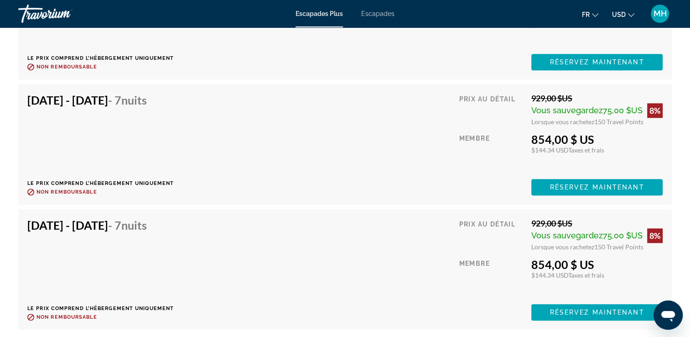
scroll to position [4396, 0]
